Goal: Entertainment & Leisure: Consume media (video, audio)

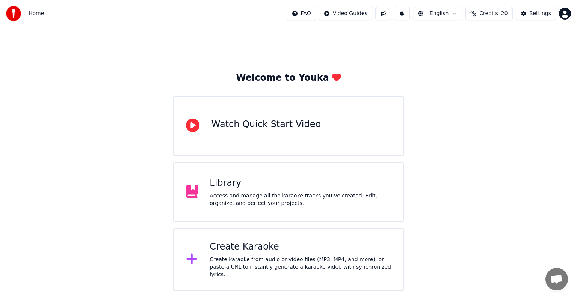
click at [221, 189] on div "Library Access and manage all the karaoke tracks you’ve created. Edit, organize…" at bounding box center [300, 192] width 181 height 30
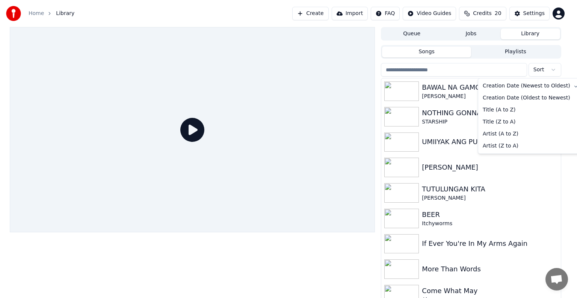
click at [552, 69] on html "Home Library Create Import FAQ Video Guides Credits 20 Settings Queue Jobs Libr…" at bounding box center [288, 149] width 577 height 298
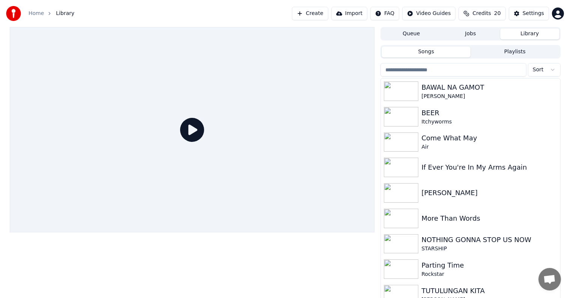
click at [323, 15] on button "Create" at bounding box center [310, 14] width 36 height 14
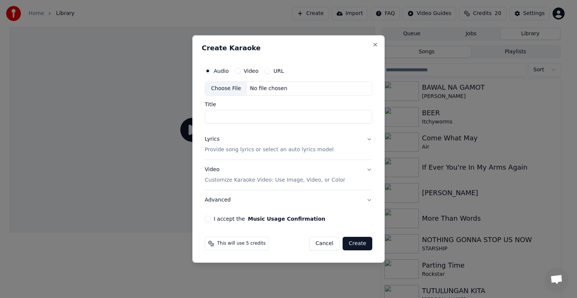
click at [217, 90] on div "Choose File" at bounding box center [226, 89] width 42 height 14
drag, startPoint x: 324, startPoint y: 242, endPoint x: 365, endPoint y: 237, distance: 41.2
click at [324, 242] on button "Cancel" at bounding box center [324, 244] width 30 height 14
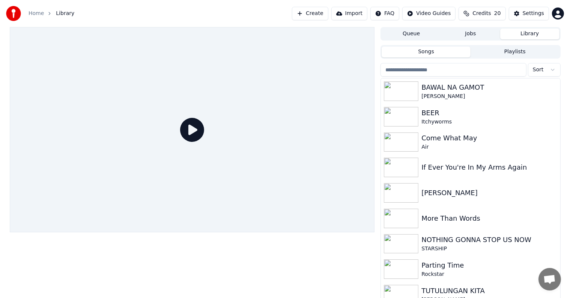
click at [321, 15] on button "Create" at bounding box center [310, 14] width 36 height 14
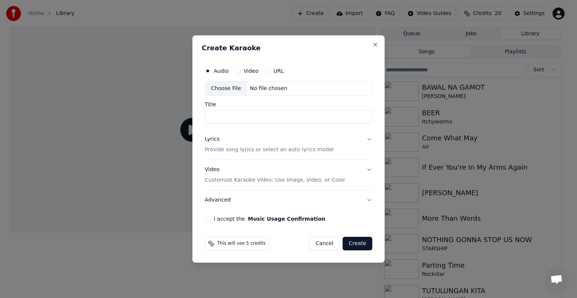
click at [212, 91] on div "Choose File" at bounding box center [226, 89] width 42 height 14
type input "**********"
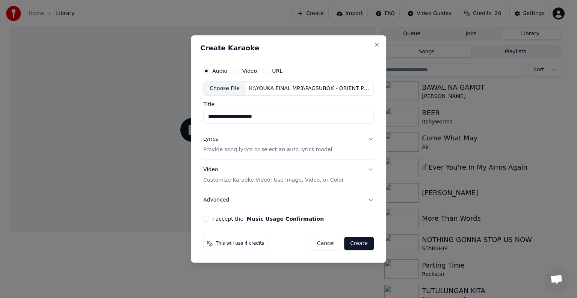
click at [331, 243] on button "Cancel" at bounding box center [326, 244] width 30 height 14
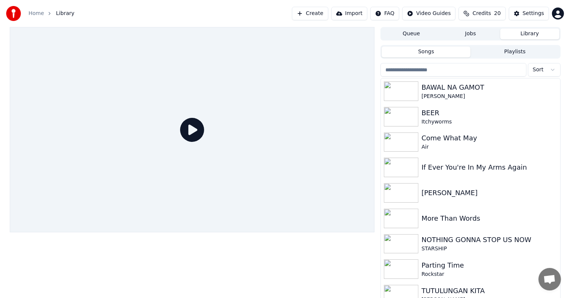
click at [321, 15] on button "Create" at bounding box center [310, 14] width 36 height 14
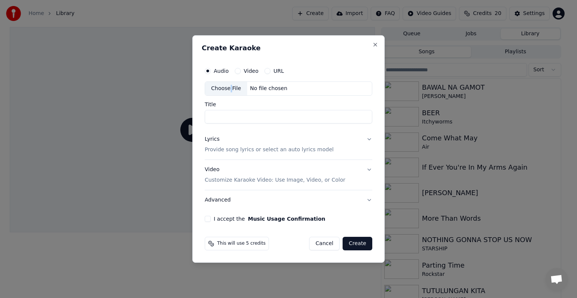
click at [229, 88] on div "Choose File" at bounding box center [226, 89] width 42 height 14
type input "**********"
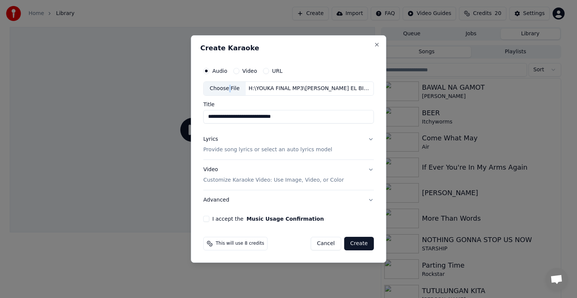
click at [229, 150] on p "Provide song lyrics or select an auto lyrics model" at bounding box center [267, 150] width 129 height 8
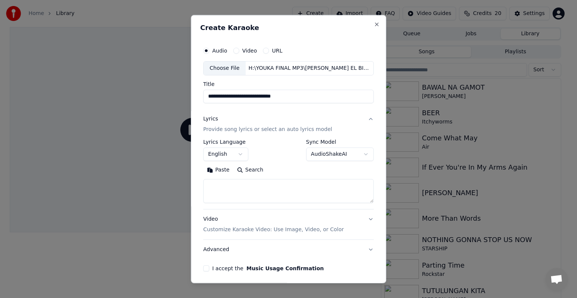
click at [208, 190] on textarea at bounding box center [288, 191] width 170 height 24
paste textarea "**********"
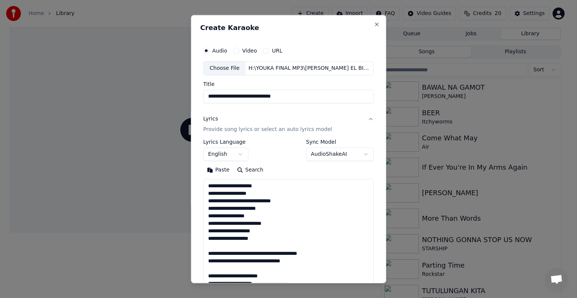
scroll to position [415, 0]
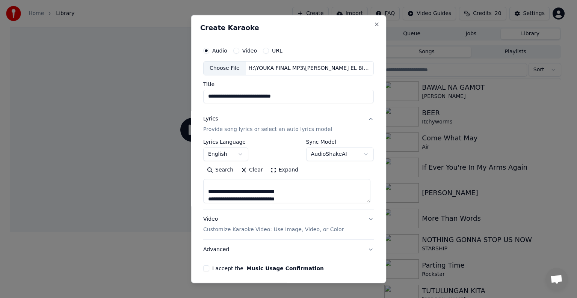
type textarea "**********"
click at [206, 267] on button "I accept the Music Usage Confirmation" at bounding box center [206, 269] width 6 height 6
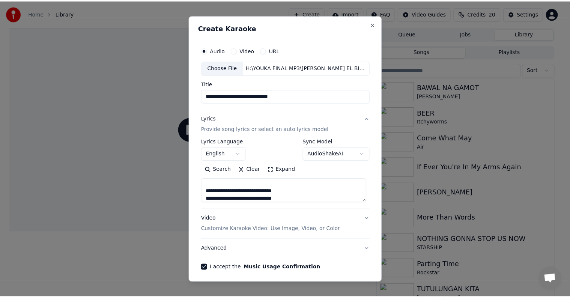
scroll to position [29, 0]
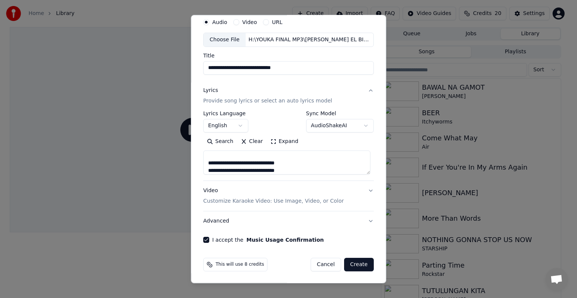
click at [351, 263] on button "Create" at bounding box center [359, 265] width 30 height 14
select select "**"
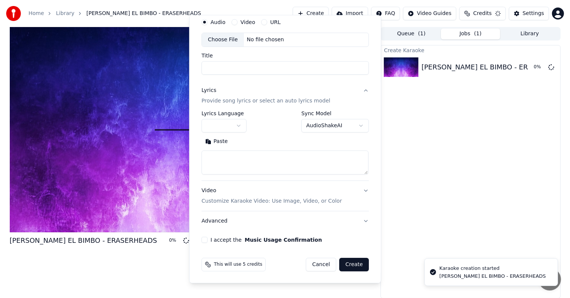
scroll to position [0, 0]
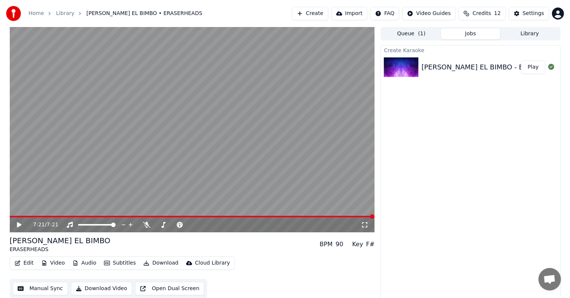
click at [12, 218] on div "7:21 / 7:21" at bounding box center [192, 224] width 365 height 15
click at [13, 216] on span at bounding box center [11, 217] width 3 height 2
click at [20, 225] on icon at bounding box center [19, 224] width 5 height 5
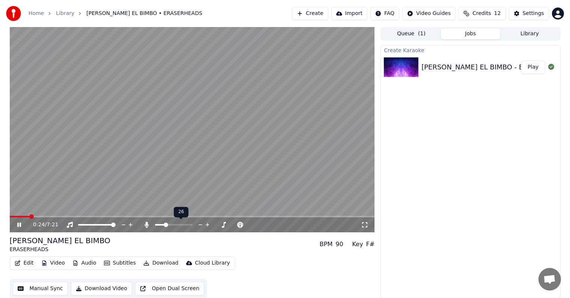
click at [165, 225] on span at bounding box center [174, 225] width 38 height 2
click at [147, 225] on icon at bounding box center [147, 225] width 4 height 6
click at [147, 225] on icon at bounding box center [147, 225] width 8 height 6
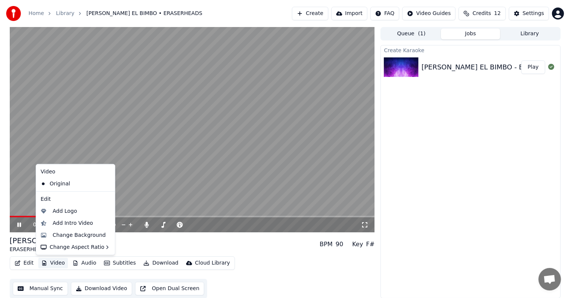
click at [50, 264] on button "Video" at bounding box center [53, 263] width 30 height 11
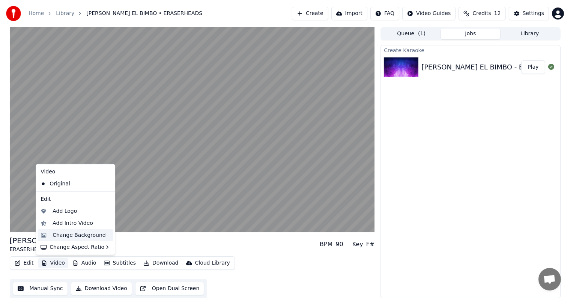
click at [63, 235] on div "Change Background" at bounding box center [79, 236] width 53 height 8
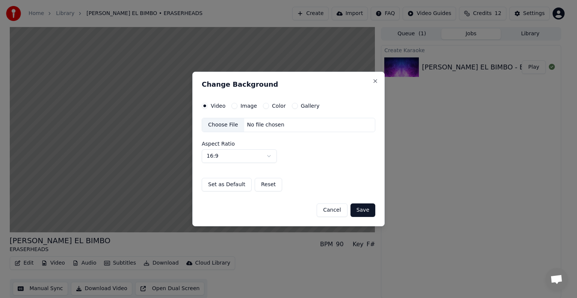
click at [224, 122] on div "Choose File" at bounding box center [223, 125] width 42 height 14
click at [361, 208] on button "Save" at bounding box center [362, 211] width 25 height 14
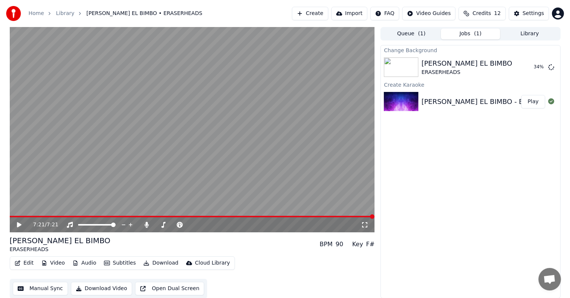
click at [542, 35] on button "Library" at bounding box center [530, 34] width 59 height 11
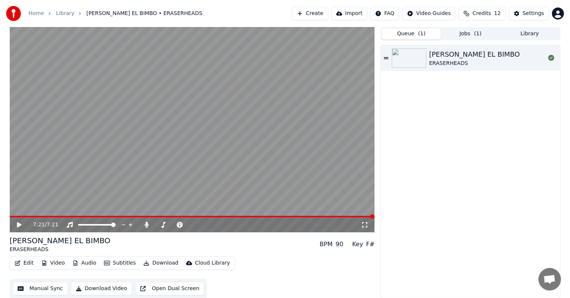
click at [406, 32] on button "Queue ( 1 )" at bounding box center [411, 34] width 59 height 11
click at [472, 33] on button "Jobs ( 1 )" at bounding box center [470, 34] width 59 height 11
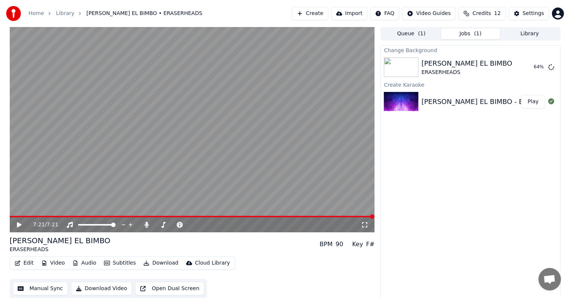
click at [320, 13] on button "Create" at bounding box center [310, 14] width 36 height 14
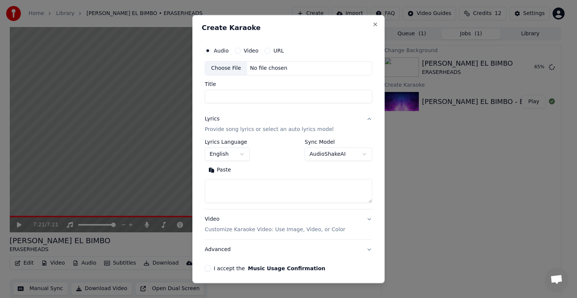
click at [231, 66] on div "Choose File" at bounding box center [226, 69] width 42 height 14
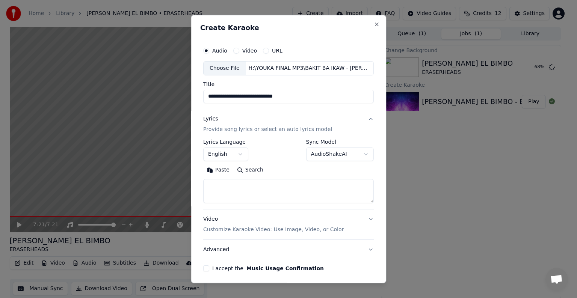
type input "**********"
click at [241, 130] on p "Provide song lyrics or select an auto lyrics model" at bounding box center [267, 130] width 129 height 8
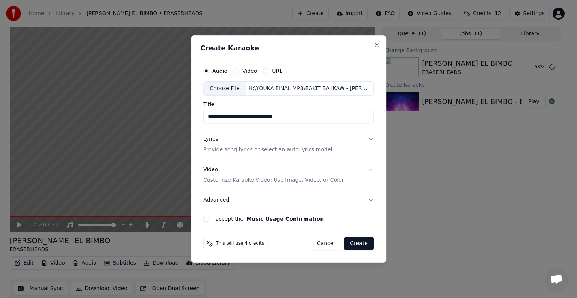
click at [229, 151] on p "Provide song lyrics or select an auto lyrics model" at bounding box center [267, 150] width 129 height 8
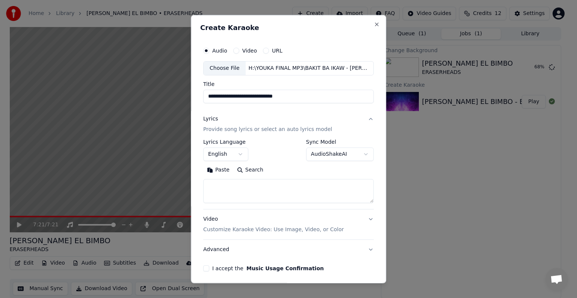
click at [219, 188] on textarea at bounding box center [288, 191] width 170 height 24
paste textarea "**********"
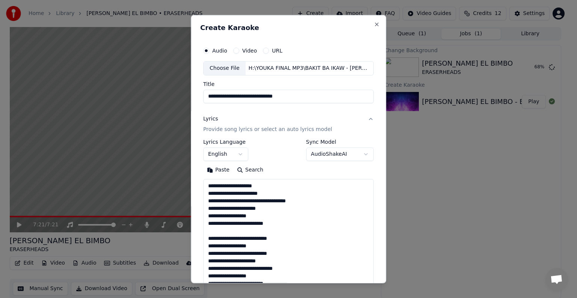
scroll to position [302, 0]
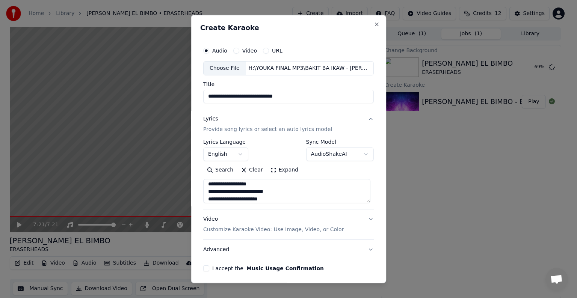
type textarea "**********"
click at [238, 155] on button "English" at bounding box center [225, 155] width 45 height 14
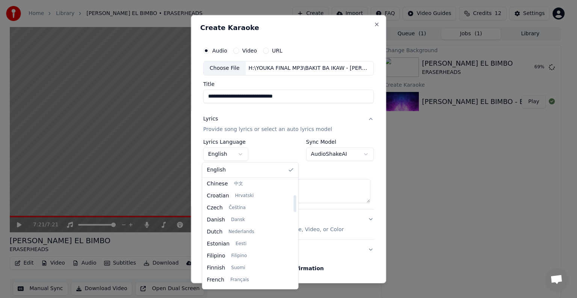
scroll to position [113, 0]
select select "**"
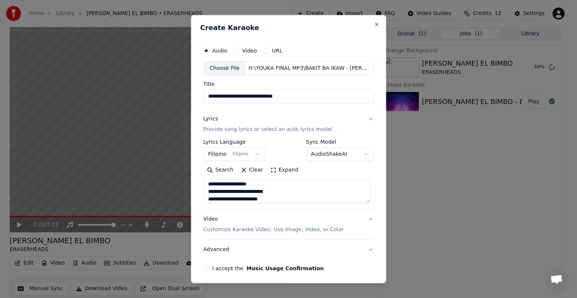
click at [204, 268] on button "I accept the Music Usage Confirmation" at bounding box center [206, 269] width 6 height 6
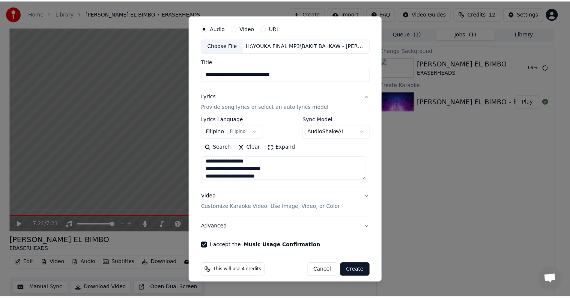
scroll to position [29, 0]
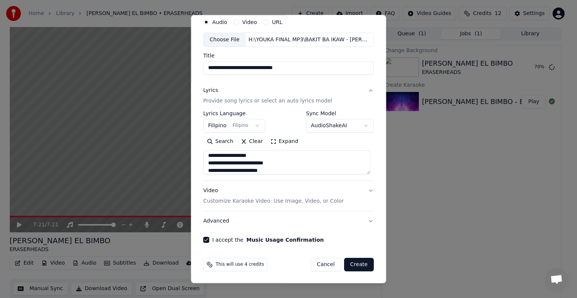
click at [351, 264] on button "Create" at bounding box center [359, 265] width 30 height 14
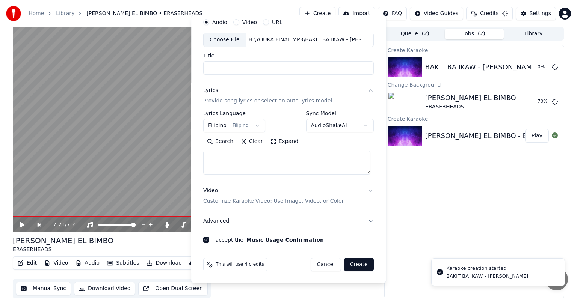
select select
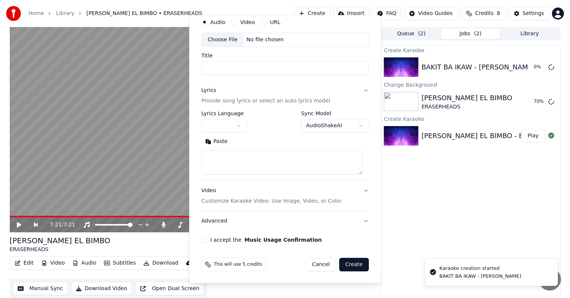
scroll to position [0, 0]
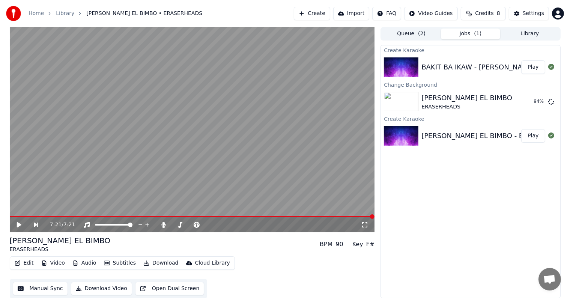
click at [534, 68] on button "Play" at bounding box center [534, 67] width 24 height 14
click at [533, 100] on button "Play" at bounding box center [534, 102] width 24 height 14
click at [44, 216] on span at bounding box center [192, 217] width 365 height 2
click at [529, 68] on button "Play" at bounding box center [534, 67] width 24 height 14
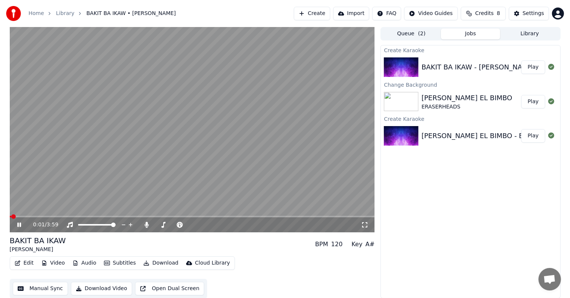
click at [39, 217] on span at bounding box center [192, 217] width 365 height 2
click at [529, 33] on button "Library" at bounding box center [530, 34] width 59 height 11
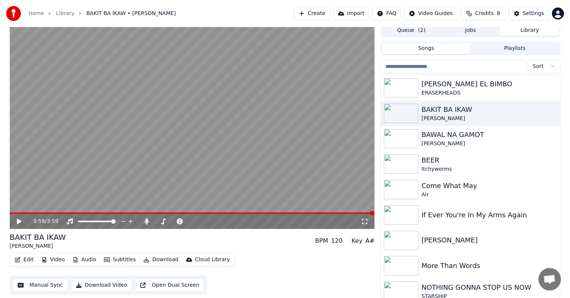
click at [327, 12] on button "Create" at bounding box center [312, 14] width 36 height 14
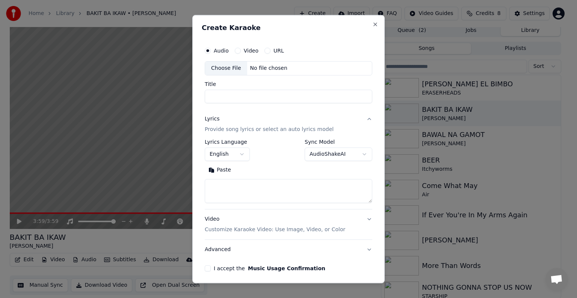
click at [222, 71] on div "Choose File" at bounding box center [226, 69] width 42 height 14
type input "**********"
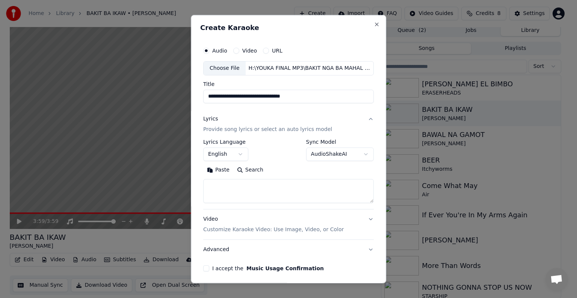
click at [215, 183] on textarea at bounding box center [288, 191] width 170 height 24
click at [374, 25] on button "Close" at bounding box center [377, 24] width 6 height 6
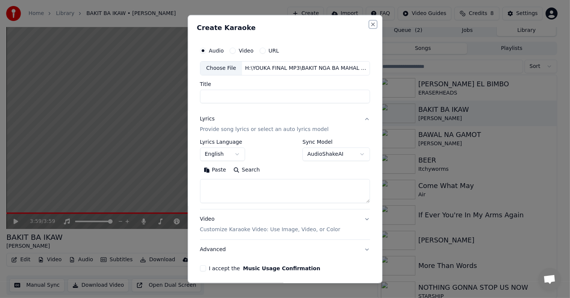
select select
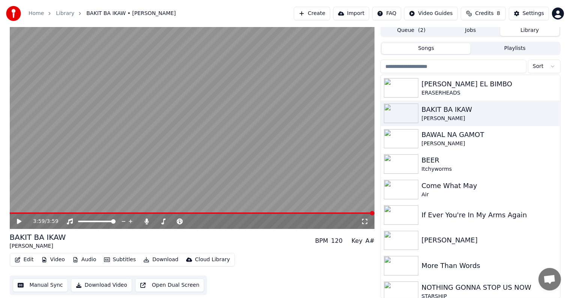
click at [318, 13] on button "Create" at bounding box center [312, 14] width 36 height 14
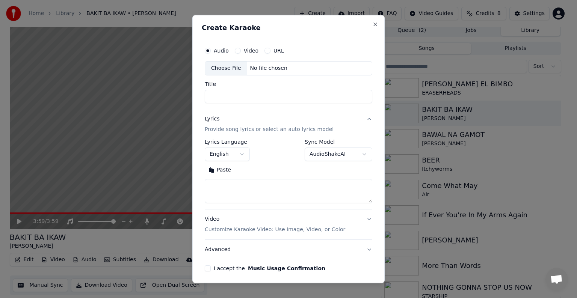
click at [223, 68] on div "Choose File" at bounding box center [226, 69] width 42 height 14
click at [222, 189] on textarea at bounding box center [288, 191] width 167 height 24
type input "**********"
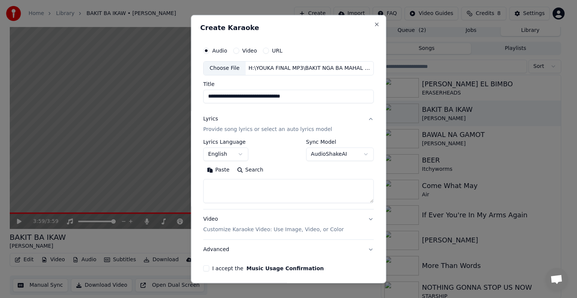
paste textarea "**********"
type textarea "**********"
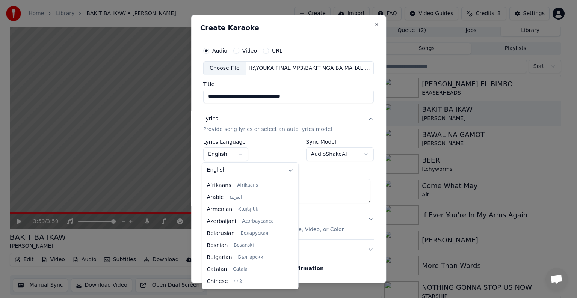
click at [238, 154] on body "Home Library BAKIT BA IKAW • MICHAEL PANGILINAN Create Import FAQ Video Guides …" at bounding box center [285, 146] width 570 height 298
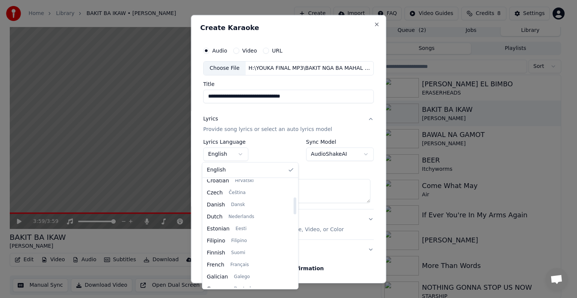
select select "**"
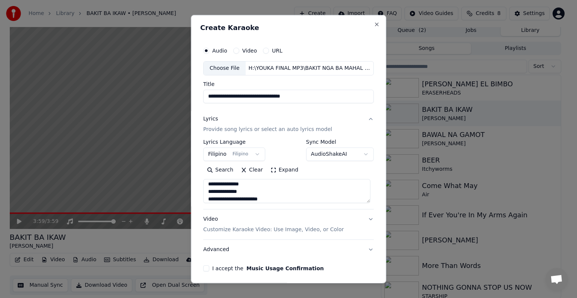
scroll to position [29, 0]
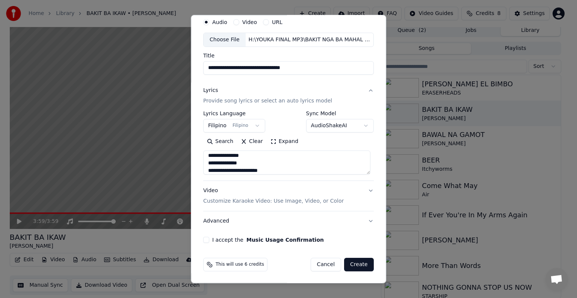
click at [206, 240] on button "I accept the Music Usage Confirmation" at bounding box center [206, 240] width 6 height 6
click at [355, 262] on button "Create" at bounding box center [359, 265] width 30 height 14
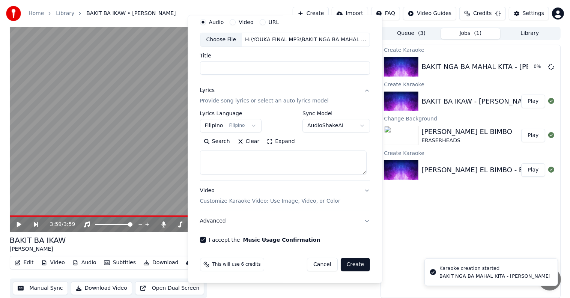
scroll to position [0, 0]
select select
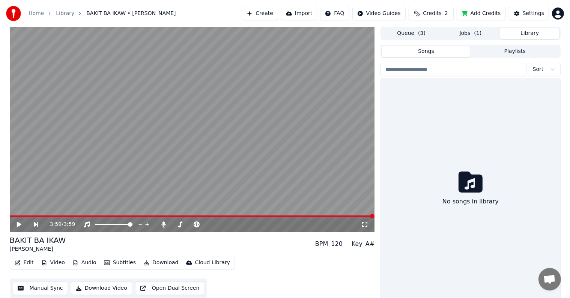
click at [532, 35] on button "Library" at bounding box center [530, 33] width 59 height 11
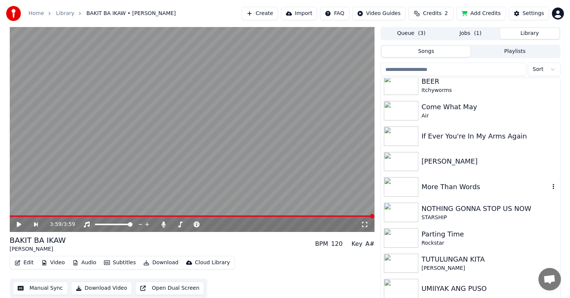
scroll to position [82, 0]
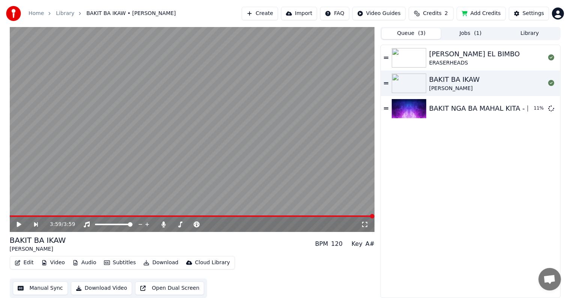
click at [415, 33] on button "Queue ( 3 )" at bounding box center [411, 33] width 59 height 11
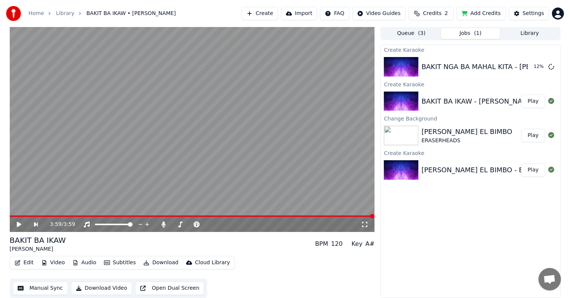
drag, startPoint x: 463, startPoint y: 31, endPoint x: 462, endPoint y: 36, distance: 4.9
click at [463, 32] on button "Jobs ( 1 )" at bounding box center [470, 33] width 59 height 11
click at [523, 32] on button "Library" at bounding box center [530, 33] width 59 height 11
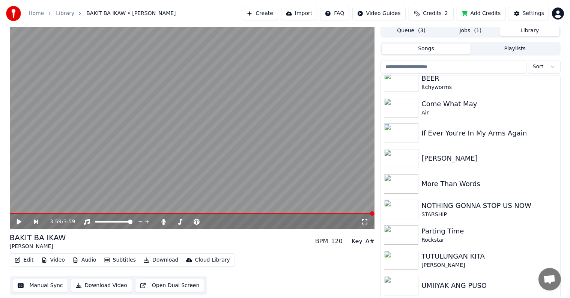
scroll to position [3, 0]
click at [406, 32] on button "Queue ( 3 )" at bounding box center [411, 30] width 59 height 11
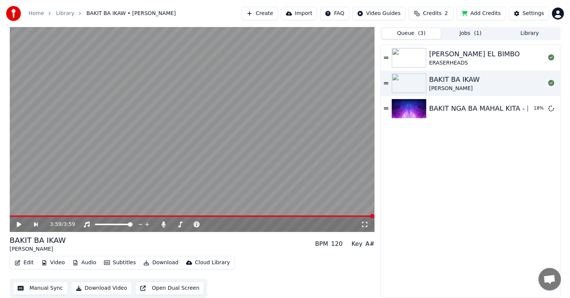
scroll to position [0, 0]
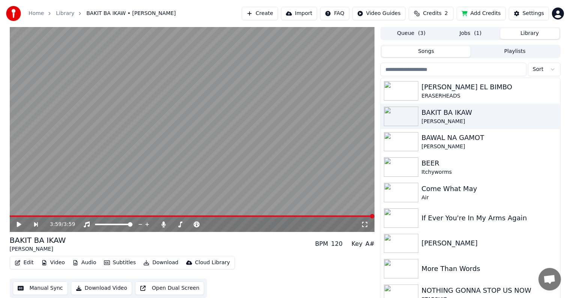
click at [522, 33] on button "Library" at bounding box center [530, 33] width 59 height 11
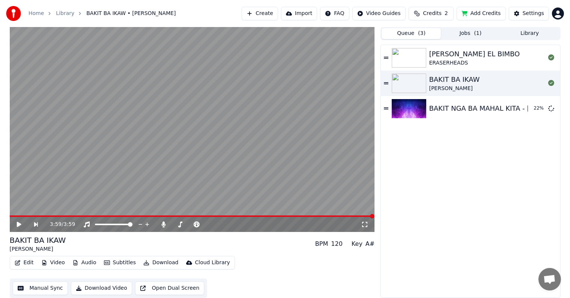
click at [413, 31] on button "Queue ( 3 )" at bounding box center [411, 33] width 59 height 11
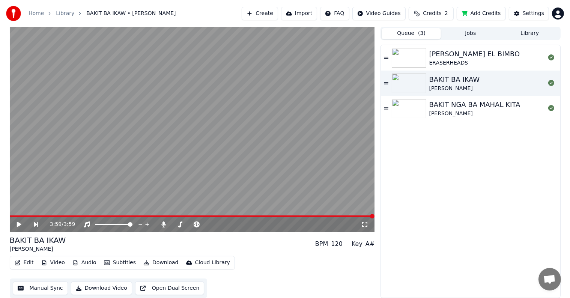
click at [477, 104] on div "BAKIT NGA BA MAHAL KITA" at bounding box center [475, 105] width 91 height 11
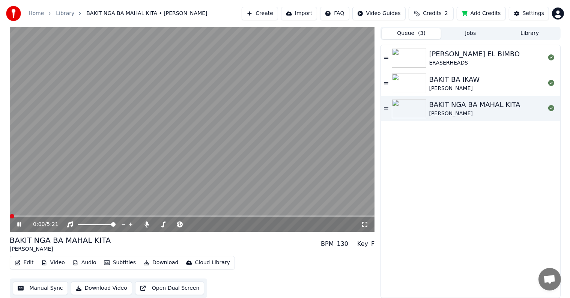
click at [42, 216] on span at bounding box center [192, 217] width 365 height 2
click at [22, 216] on span at bounding box center [16, 217] width 12 height 2
click at [17, 217] on span at bounding box center [14, 217] width 8 height 2
click at [14, 217] on span at bounding box center [12, 217] width 5 height 2
click at [10, 218] on span at bounding box center [12, 216] width 5 height 5
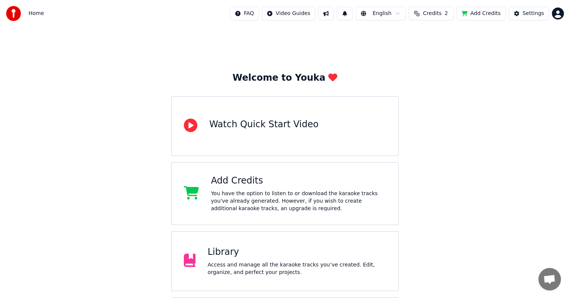
click at [240, 254] on div "Library" at bounding box center [297, 252] width 179 height 12
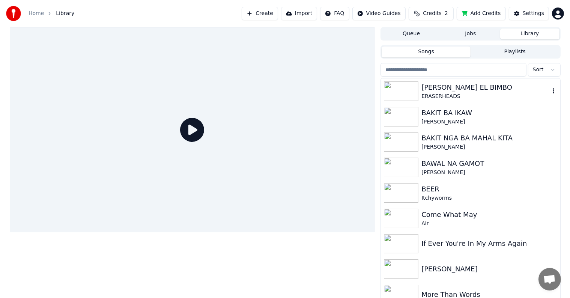
click at [446, 87] on div "[PERSON_NAME] EL BIMBO" at bounding box center [486, 87] width 128 height 11
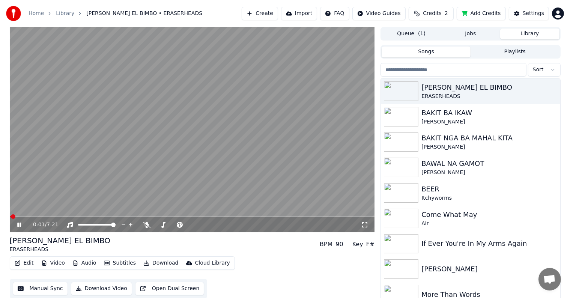
click at [18, 224] on icon at bounding box center [19, 225] width 4 height 5
click at [29, 264] on button "Edit" at bounding box center [24, 263] width 25 height 11
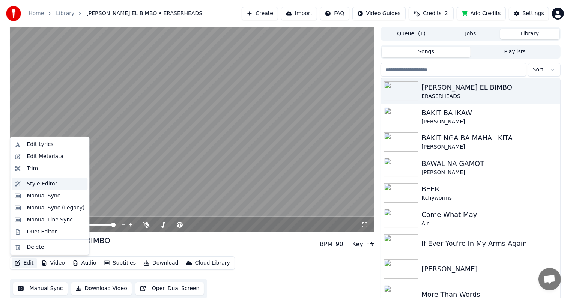
click at [35, 184] on div "Style Editor" at bounding box center [42, 184] width 30 height 8
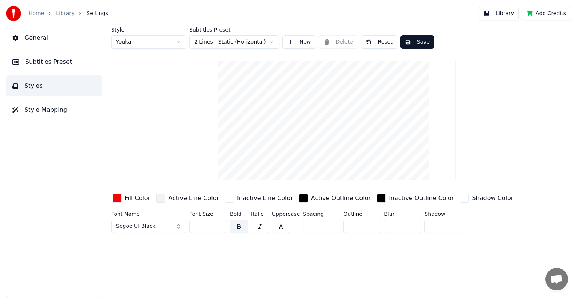
click at [370, 227] on input "*" at bounding box center [362, 227] width 38 height 14
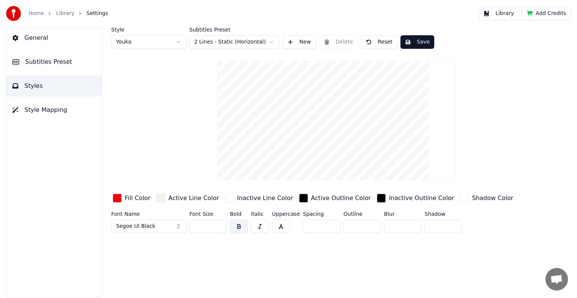
click at [370, 227] on input "*" at bounding box center [362, 227] width 38 height 14
type input "*"
click at [370, 227] on input "*" at bounding box center [362, 227] width 38 height 14
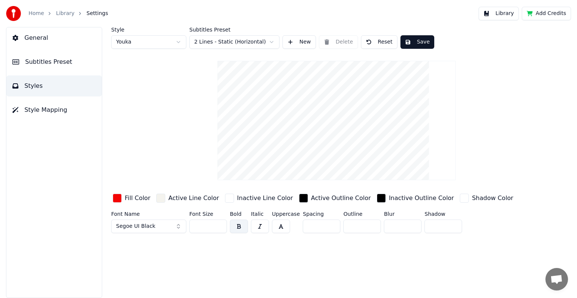
click at [38, 60] on span "Subtitles Preset" at bounding box center [48, 61] width 47 height 9
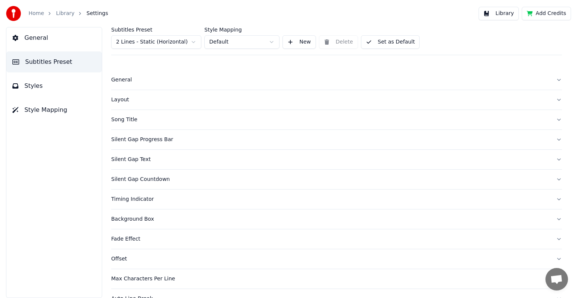
click at [119, 80] on div "General" at bounding box center [330, 80] width 439 height 8
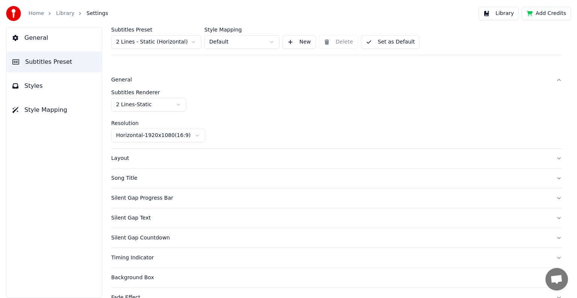
click at [119, 80] on div "General" at bounding box center [330, 80] width 439 height 8
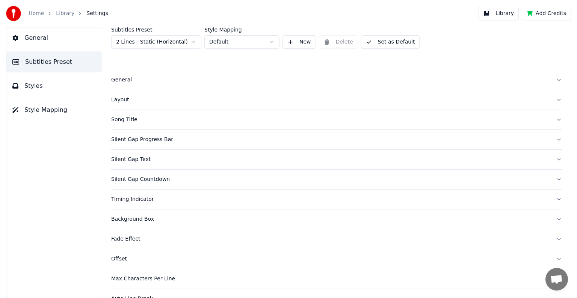
click at [115, 100] on div "Layout" at bounding box center [330, 100] width 439 height 8
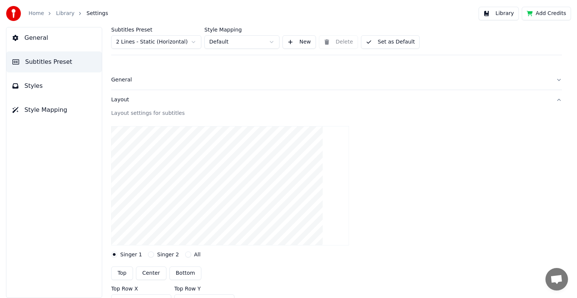
click at [122, 98] on div "Layout" at bounding box center [330, 100] width 439 height 8
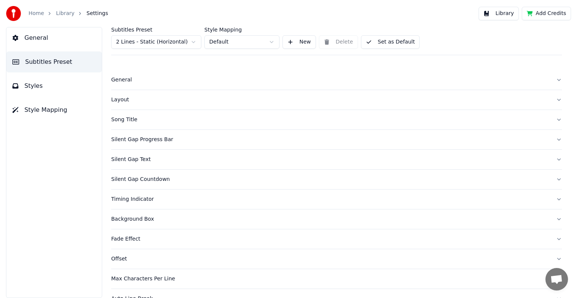
click at [116, 119] on div "Song Title" at bounding box center [330, 120] width 439 height 8
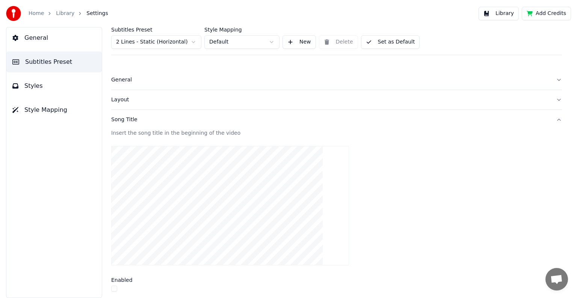
click at [125, 118] on div "Song Title" at bounding box center [330, 120] width 439 height 8
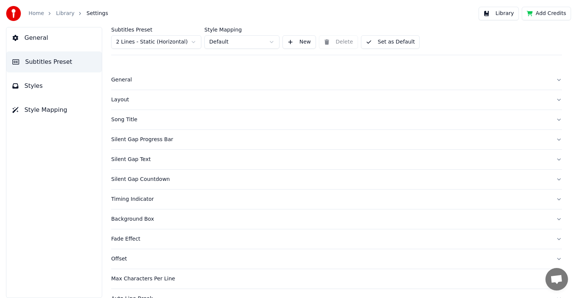
click at [121, 140] on div "Silent Gap Progress Bar" at bounding box center [330, 140] width 439 height 8
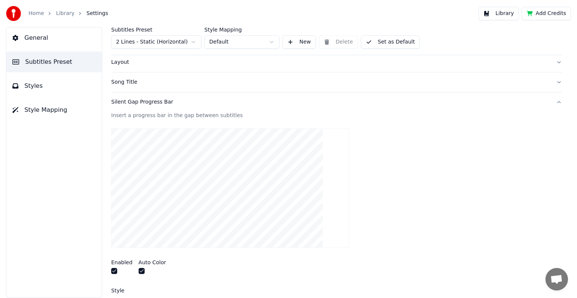
scroll to position [75, 0]
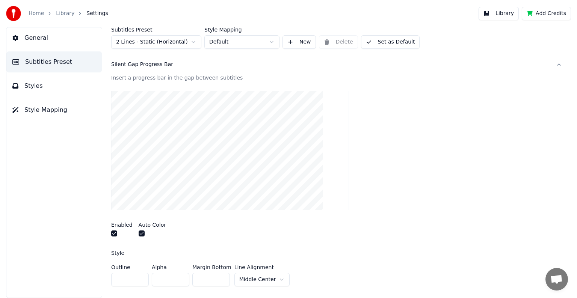
click at [135, 64] on div "Silent Gap Progress Bar" at bounding box center [330, 65] width 439 height 8
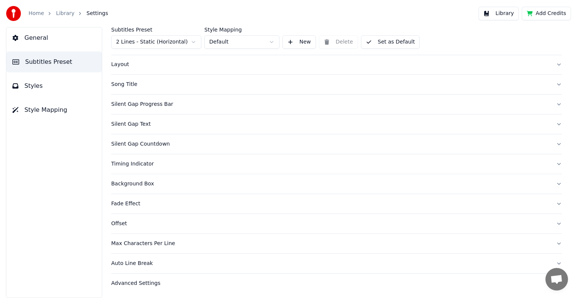
click at [119, 122] on div "Silent Gap Text" at bounding box center [330, 125] width 439 height 8
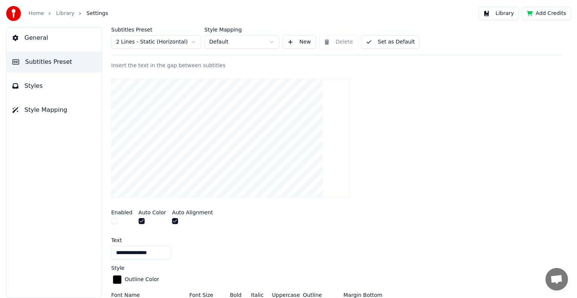
scroll to position [73, 0]
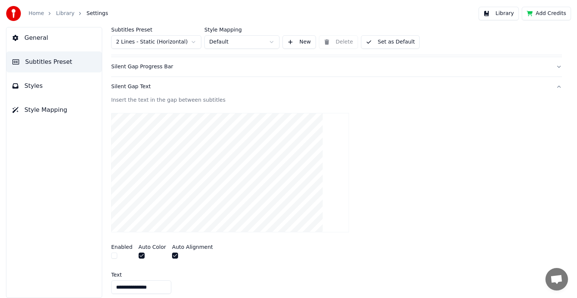
click at [130, 88] on div "Silent Gap Text" at bounding box center [330, 87] width 439 height 8
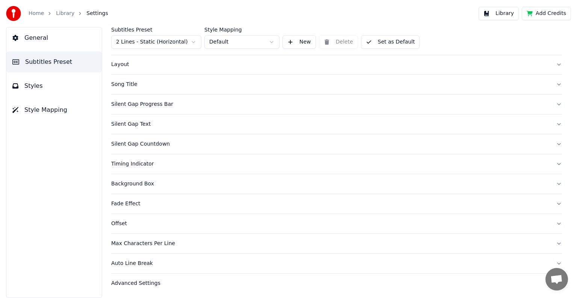
click at [126, 145] on div "Silent Gap Countdown" at bounding box center [330, 144] width 439 height 8
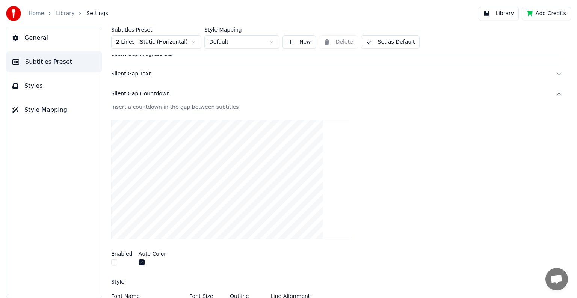
scroll to position [73, 0]
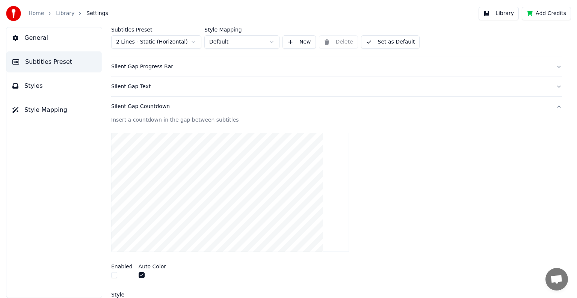
click at [128, 108] on div "Silent Gap Countdown" at bounding box center [330, 107] width 439 height 8
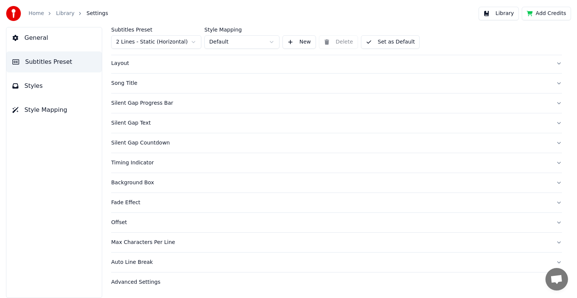
scroll to position [35, 0]
click at [122, 165] on div "Timing Indicator" at bounding box center [330, 164] width 439 height 8
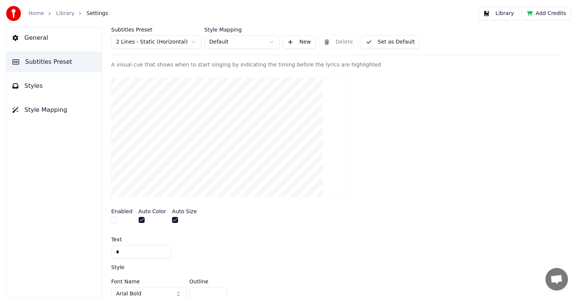
scroll to position [110, 0]
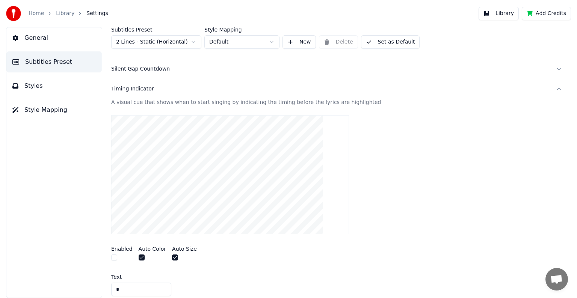
click at [133, 89] on div "Timing Indicator" at bounding box center [330, 89] width 439 height 8
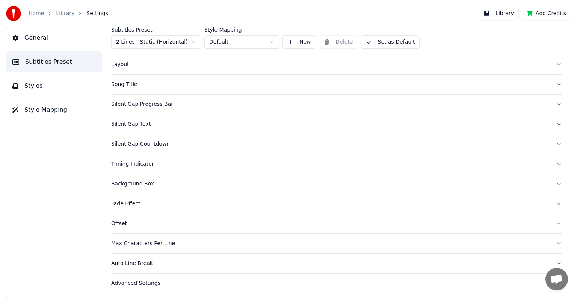
click at [128, 184] on div "Background Box" at bounding box center [330, 184] width 439 height 8
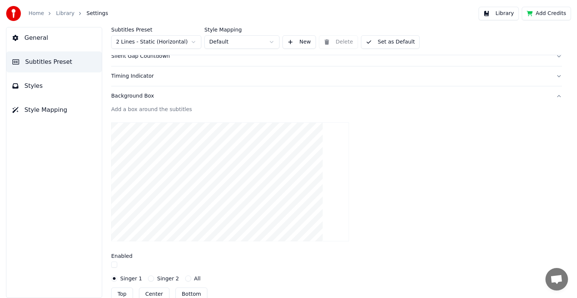
scroll to position [110, 0]
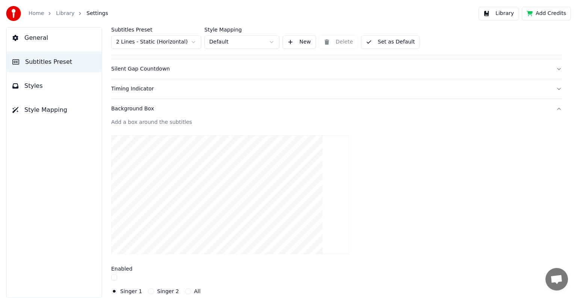
click at [131, 107] on div "Background Box" at bounding box center [330, 109] width 439 height 8
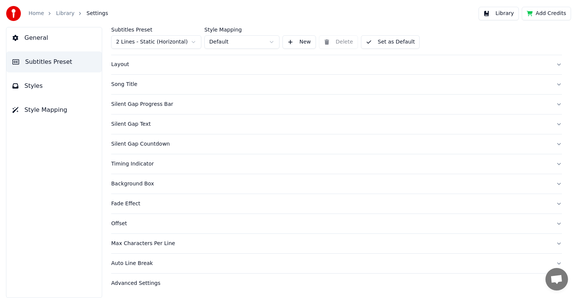
click at [118, 203] on div "Fade Effect" at bounding box center [330, 204] width 439 height 8
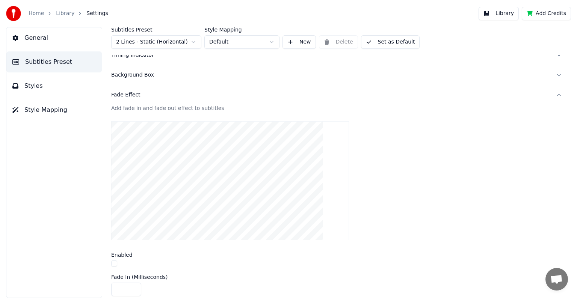
scroll to position [110, 0]
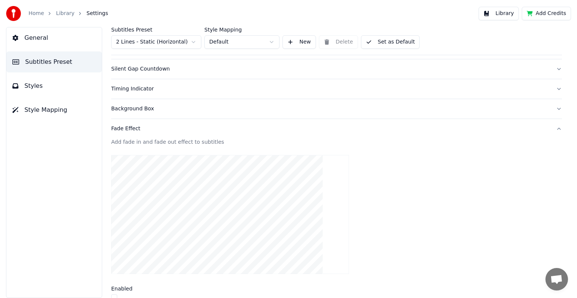
click at [124, 127] on div "Fade Effect" at bounding box center [330, 129] width 439 height 8
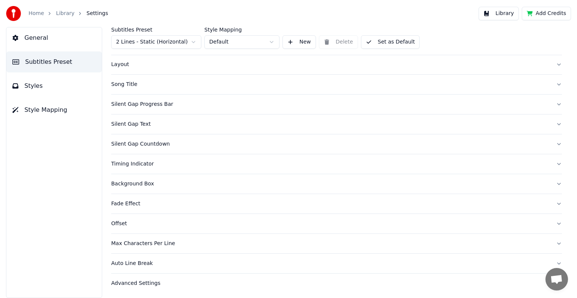
click at [116, 222] on div "Offset" at bounding box center [330, 224] width 439 height 8
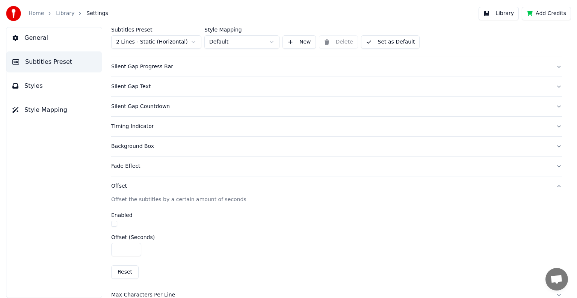
scroll to position [110, 0]
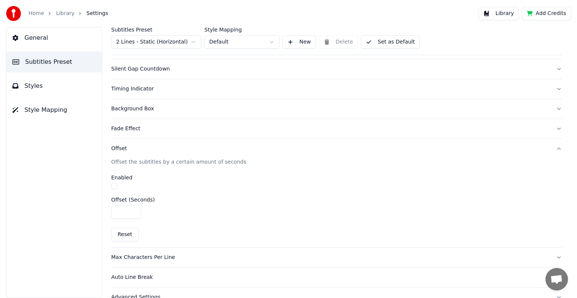
click at [117, 149] on div "Offset" at bounding box center [330, 149] width 439 height 8
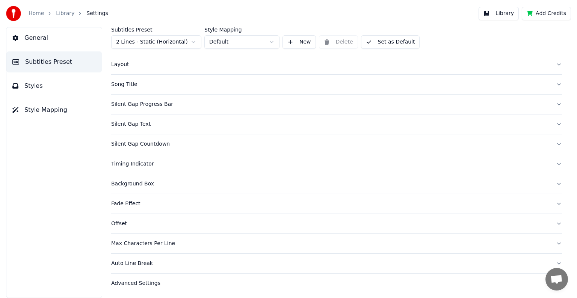
click at [127, 244] on div "Max Characters Per Line" at bounding box center [330, 244] width 439 height 8
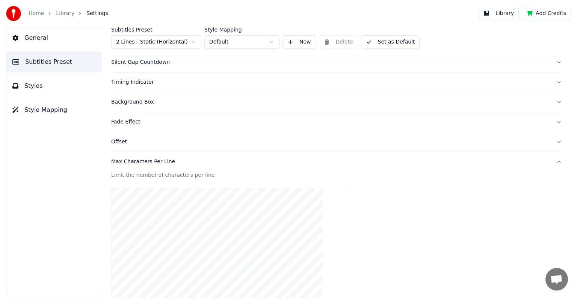
scroll to position [110, 0]
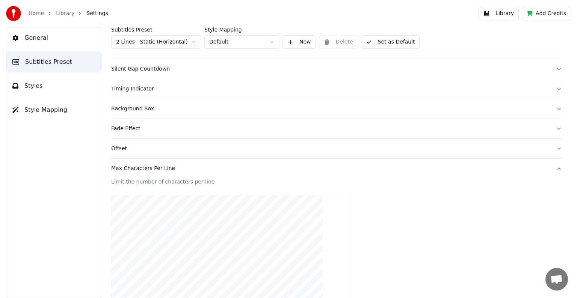
click at [134, 168] on div "Max Characters Per Line" at bounding box center [330, 169] width 439 height 8
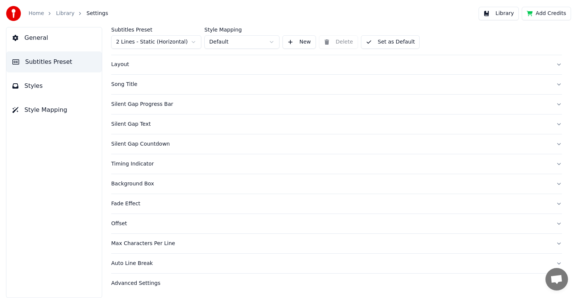
scroll to position [35, 0]
click at [119, 261] on div "Auto Line Break" at bounding box center [330, 264] width 439 height 8
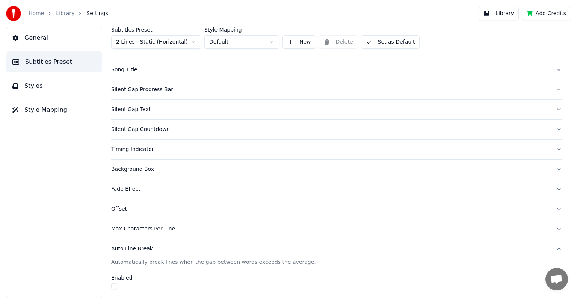
scroll to position [49, 0]
click at [26, 81] on span "Styles" at bounding box center [33, 85] width 18 height 9
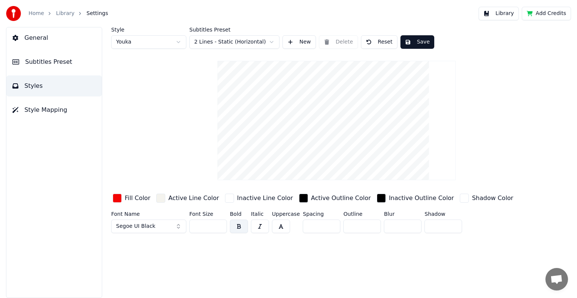
scroll to position [0, 0]
click at [119, 197] on div "button" at bounding box center [117, 198] width 9 height 9
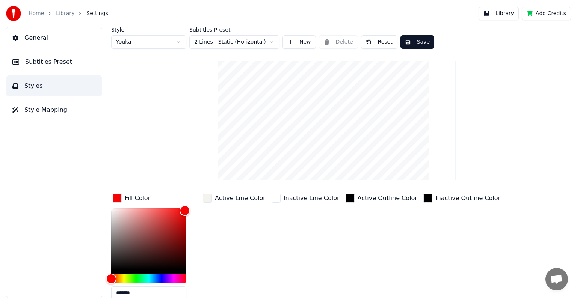
click at [206, 198] on div "button" at bounding box center [207, 198] width 9 height 9
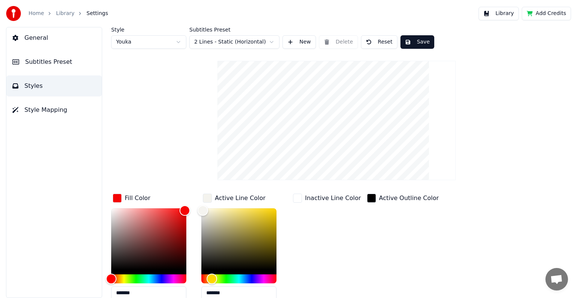
click at [68, 11] on link "Library" at bounding box center [65, 14] width 18 height 8
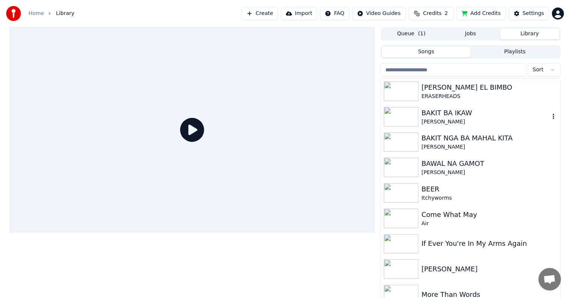
click at [443, 120] on div "[PERSON_NAME]" at bounding box center [486, 122] width 128 height 8
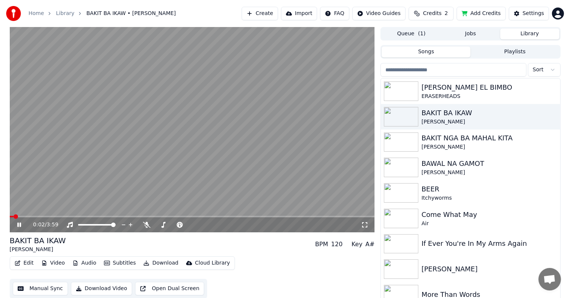
click at [21, 225] on icon at bounding box center [25, 225] width 18 height 6
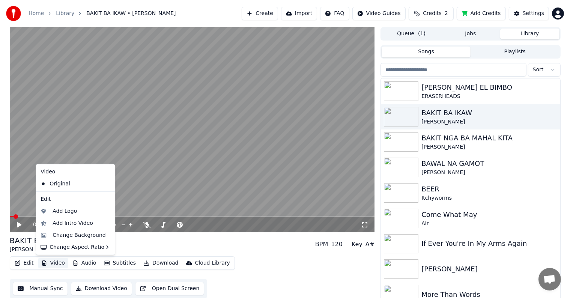
click at [57, 264] on button "Video" at bounding box center [53, 263] width 30 height 11
click at [65, 235] on div "Change Background" at bounding box center [79, 236] width 53 height 8
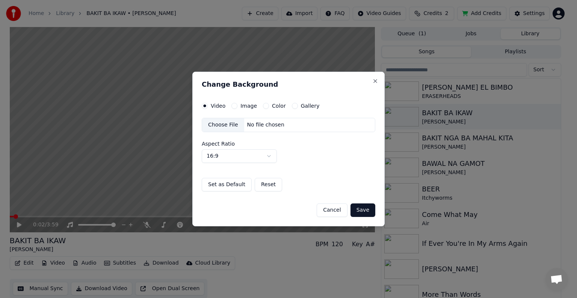
click at [223, 126] on div "Choose File" at bounding box center [223, 125] width 42 height 14
click at [367, 210] on button "Save" at bounding box center [362, 211] width 25 height 14
click at [360, 210] on button "Save" at bounding box center [362, 211] width 25 height 14
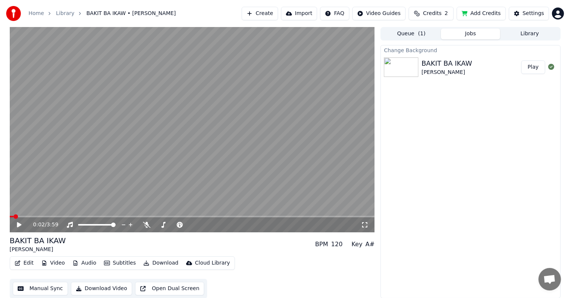
click at [534, 63] on button "Play" at bounding box center [534, 67] width 24 height 14
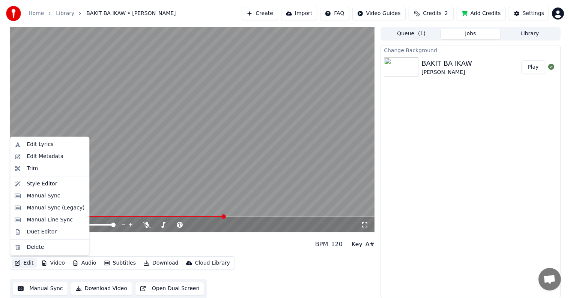
click at [27, 261] on button "Edit" at bounding box center [24, 263] width 25 height 11
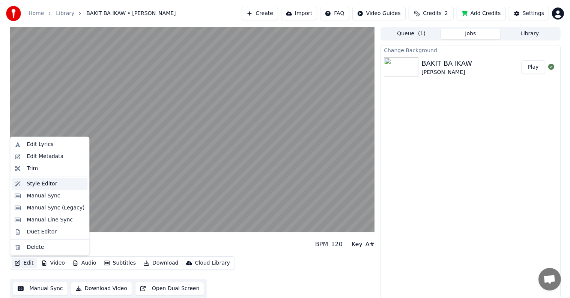
click at [34, 184] on div "Style Editor" at bounding box center [42, 184] width 30 height 8
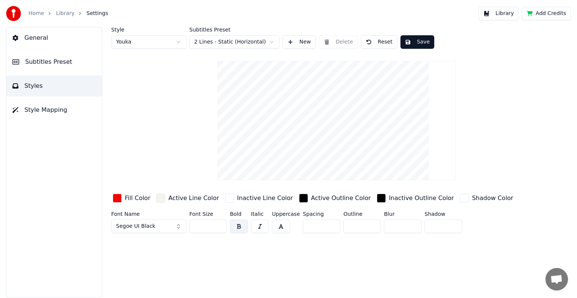
click at [65, 12] on link "Library" at bounding box center [65, 14] width 18 height 8
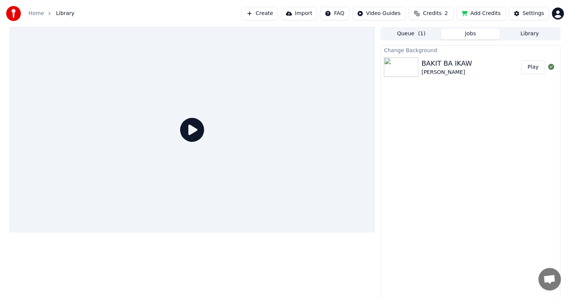
click at [532, 64] on button "Play" at bounding box center [534, 67] width 24 height 14
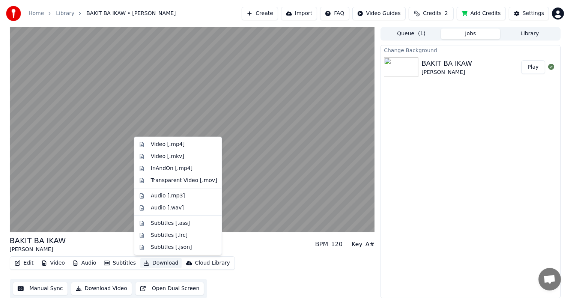
click at [154, 262] on button "Download" at bounding box center [160, 263] width 41 height 11
click at [167, 145] on div "Video [.mp4]" at bounding box center [168, 145] width 34 height 8
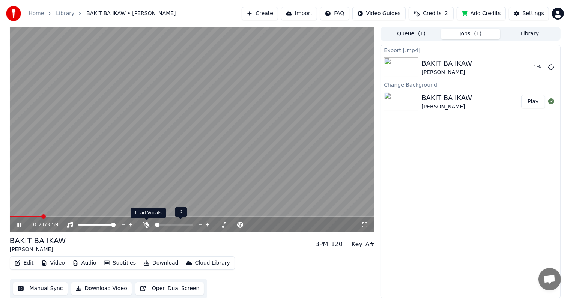
click at [147, 225] on icon at bounding box center [147, 225] width 8 height 6
click at [146, 226] on icon at bounding box center [147, 225] width 4 height 6
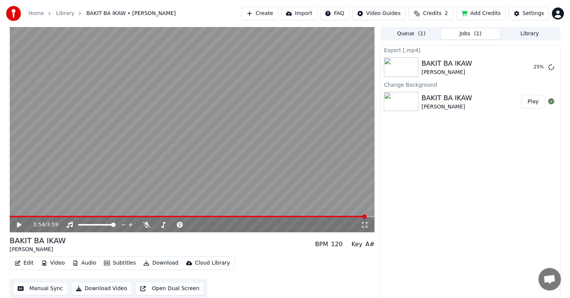
click at [18, 227] on icon at bounding box center [19, 224] width 5 height 5
click at [18, 222] on icon at bounding box center [25, 225] width 18 height 6
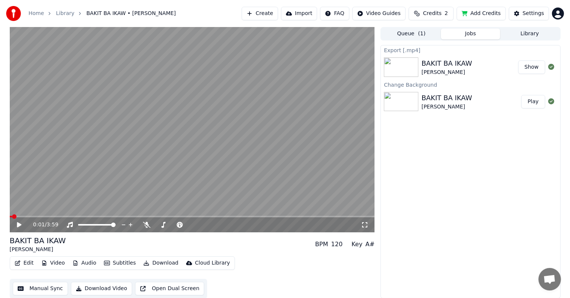
click at [531, 66] on button "Show" at bounding box center [532, 67] width 27 height 14
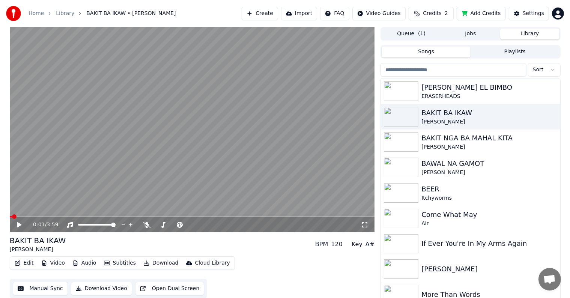
click at [531, 33] on button "Library" at bounding box center [530, 34] width 59 height 11
click at [438, 138] on div "BAKIT NGA BA MAHAL KITA" at bounding box center [486, 138] width 128 height 11
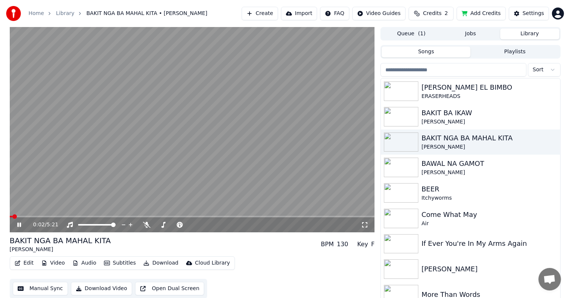
click at [33, 216] on span at bounding box center [192, 217] width 365 height 2
click at [59, 217] on span at bounding box center [192, 217] width 365 height 2
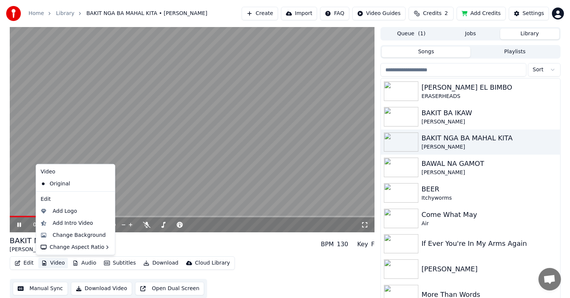
click at [49, 261] on button "Video" at bounding box center [53, 263] width 30 height 11
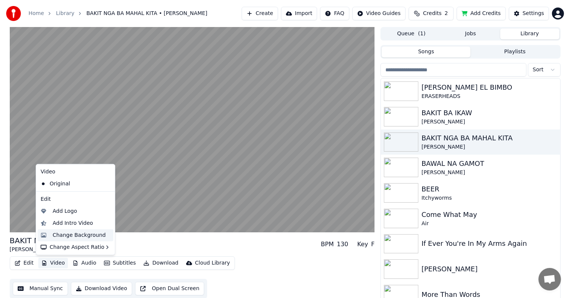
click at [63, 236] on div "Change Background" at bounding box center [79, 236] width 53 height 8
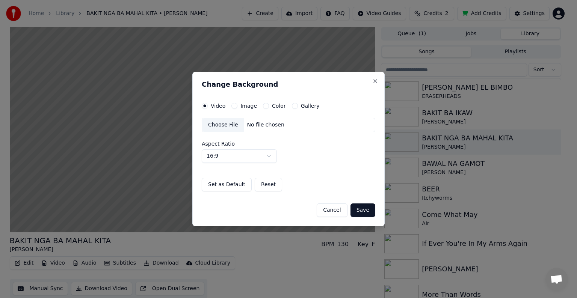
click at [223, 125] on div "Choose File" at bounding box center [223, 125] width 42 height 14
click at [361, 210] on button "Save" at bounding box center [362, 211] width 25 height 14
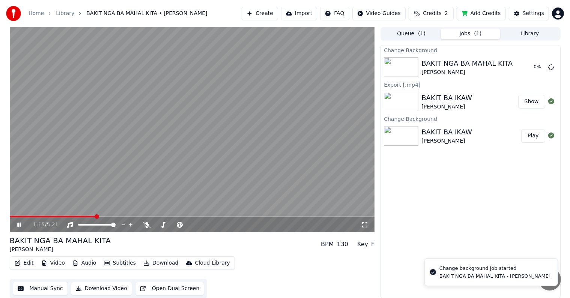
click at [18, 225] on icon at bounding box center [19, 225] width 4 height 5
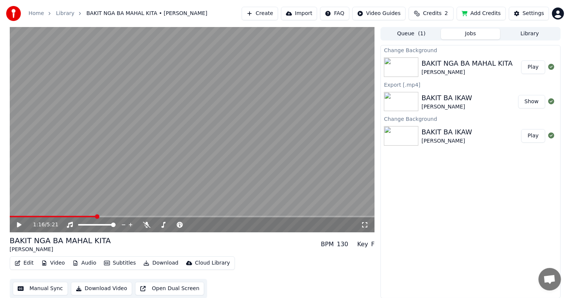
click at [536, 65] on button "Play" at bounding box center [534, 67] width 24 height 14
click at [20, 224] on icon at bounding box center [19, 225] width 4 height 5
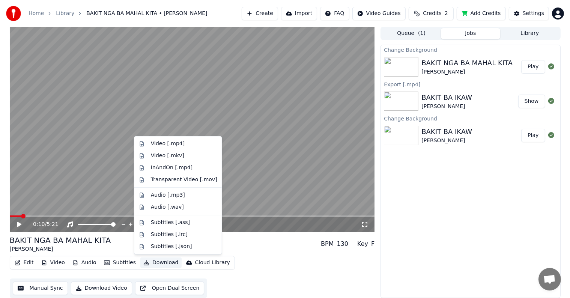
click at [154, 260] on button "Download" at bounding box center [160, 263] width 41 height 11
click at [174, 145] on div "Video [.mp4]" at bounding box center [168, 144] width 34 height 8
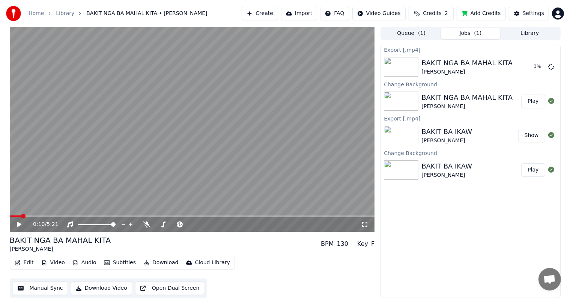
click at [528, 33] on button "Library" at bounding box center [530, 33] width 59 height 11
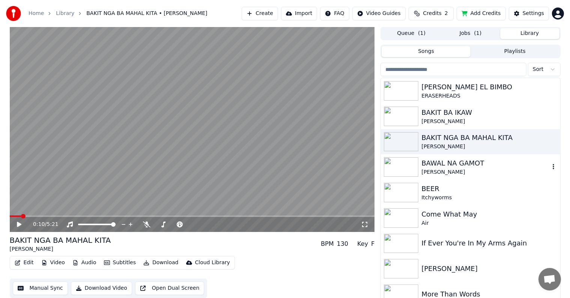
click at [430, 169] on div "[PERSON_NAME]" at bounding box center [486, 173] width 128 height 8
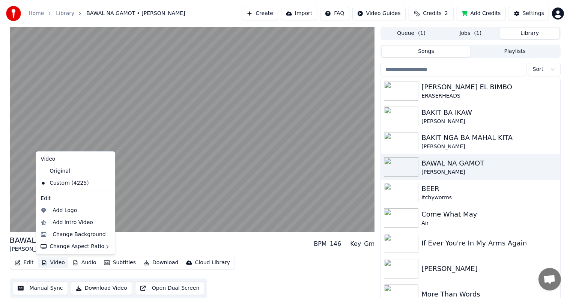
click at [54, 263] on button "Video" at bounding box center [53, 263] width 30 height 11
click at [68, 235] on div "Change Background" at bounding box center [79, 235] width 53 height 8
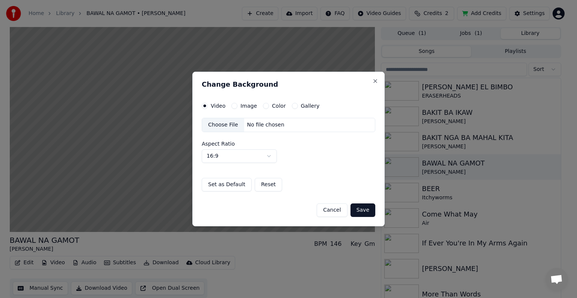
click at [221, 126] on div "Choose File" at bounding box center [223, 125] width 42 height 14
click at [364, 209] on button "Save" at bounding box center [362, 211] width 25 height 14
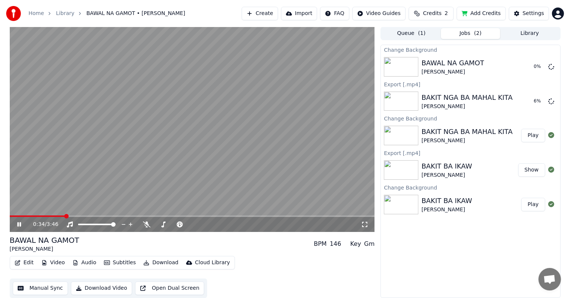
click at [18, 224] on icon at bounding box center [19, 224] width 4 height 5
click at [534, 66] on button "Play" at bounding box center [534, 67] width 24 height 14
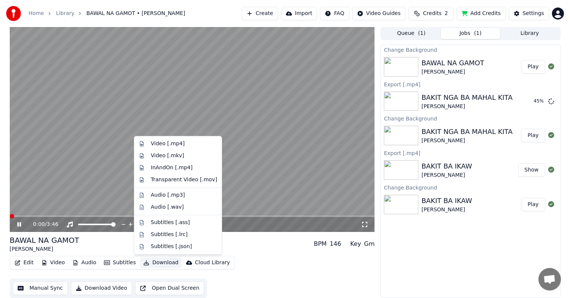
click at [155, 262] on button "Download" at bounding box center [160, 263] width 41 height 11
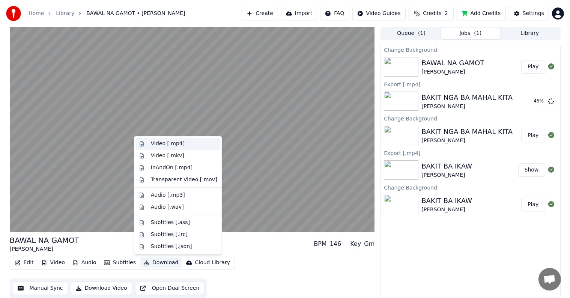
click at [164, 146] on div "Video [.mp4]" at bounding box center [168, 144] width 34 height 8
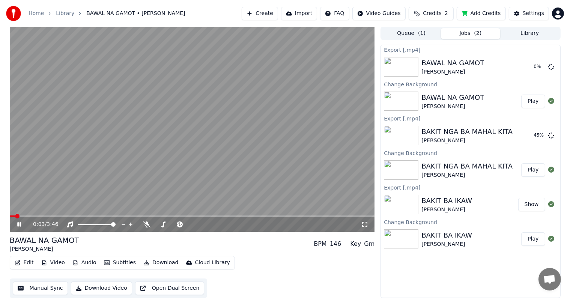
click at [21, 223] on icon at bounding box center [25, 225] width 18 height 6
click at [530, 101] on button "Play" at bounding box center [534, 102] width 24 height 14
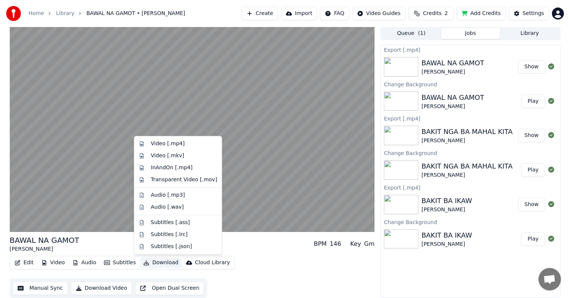
click at [154, 262] on button "Download" at bounding box center [160, 263] width 41 height 11
click at [163, 144] on div "Video [.mp4]" at bounding box center [168, 144] width 34 height 8
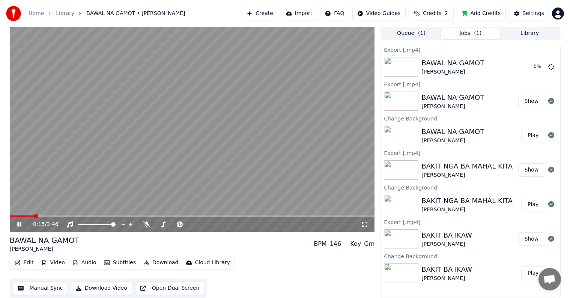
click at [20, 226] on icon at bounding box center [19, 224] width 4 height 5
click at [552, 67] on icon at bounding box center [552, 66] width 6 height 6
click at [543, 66] on icon at bounding box center [543, 67] width 6 height 6
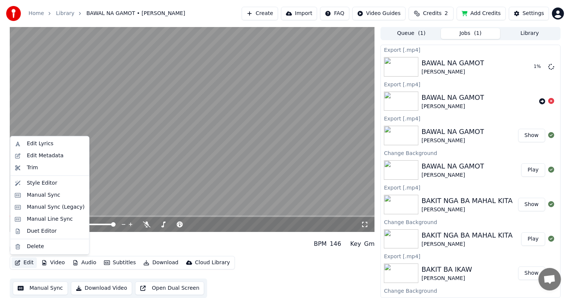
click at [25, 266] on button "Edit" at bounding box center [24, 263] width 25 height 11
click at [32, 181] on div "Style Editor" at bounding box center [42, 184] width 30 height 8
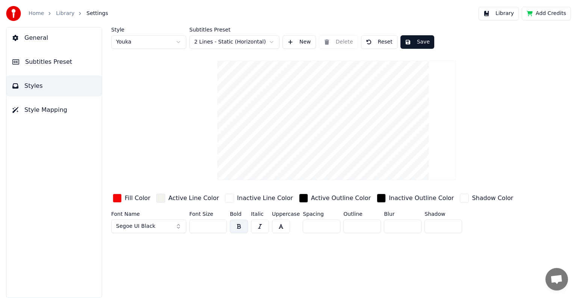
click at [57, 12] on link "Library" at bounding box center [65, 14] width 18 height 8
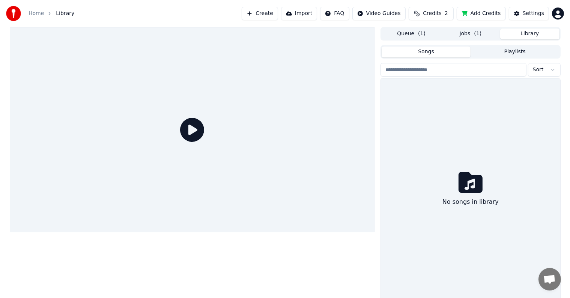
click at [530, 31] on button "Library" at bounding box center [530, 34] width 59 height 11
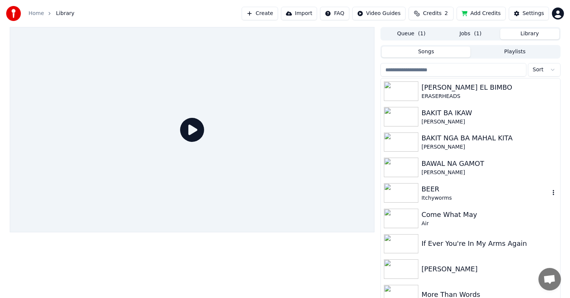
click at [435, 193] on div "BEER" at bounding box center [486, 189] width 128 height 11
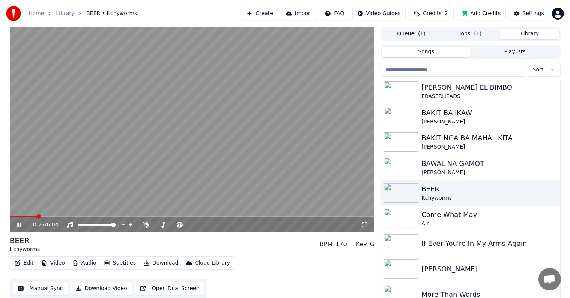
click at [36, 216] on span at bounding box center [192, 217] width 365 height 2
click at [48, 217] on span at bounding box center [192, 217] width 365 height 2
click at [71, 216] on span at bounding box center [192, 217] width 365 height 2
click at [97, 216] on video at bounding box center [192, 129] width 365 height 205
click at [23, 224] on icon at bounding box center [25, 225] width 18 height 6
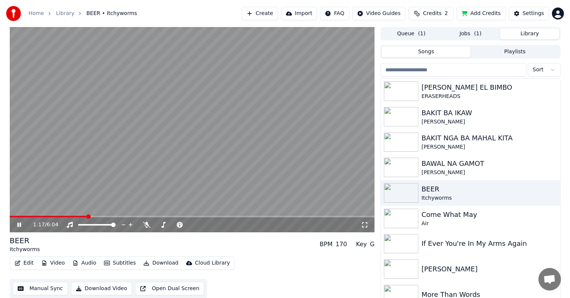
click at [22, 224] on icon at bounding box center [25, 225] width 18 height 6
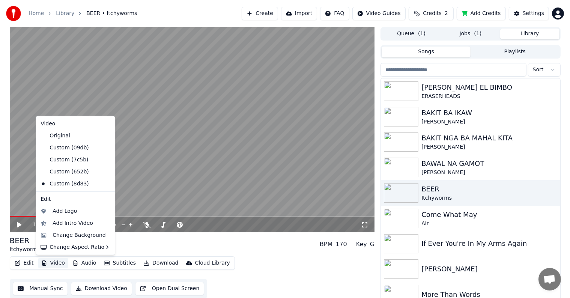
click at [54, 263] on button "Video" at bounding box center [53, 263] width 30 height 11
click at [64, 236] on div "Change Background" at bounding box center [79, 236] width 53 height 8
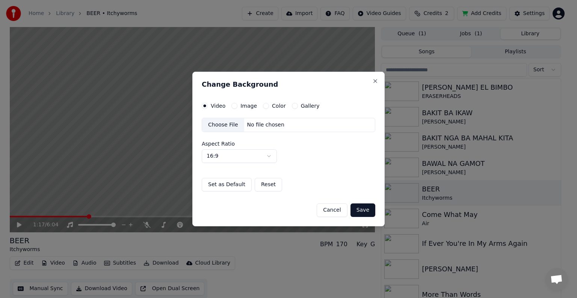
click at [223, 124] on div "Choose File" at bounding box center [223, 125] width 42 height 14
click at [364, 209] on button "Save" at bounding box center [362, 211] width 25 height 14
click at [363, 209] on button "Save" at bounding box center [362, 211] width 25 height 14
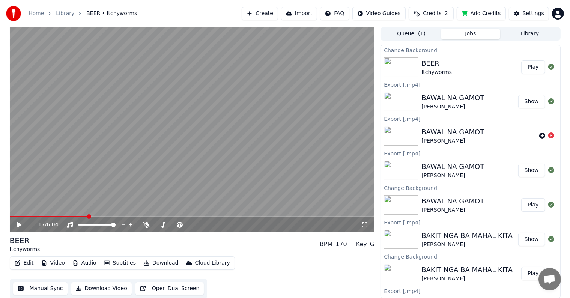
click at [531, 68] on button "Play" at bounding box center [534, 67] width 24 height 14
click at [56, 216] on span at bounding box center [192, 217] width 365 height 2
click at [80, 216] on span at bounding box center [192, 217] width 365 height 2
click at [104, 216] on span at bounding box center [192, 217] width 365 height 2
click at [131, 216] on span at bounding box center [192, 217] width 365 height 2
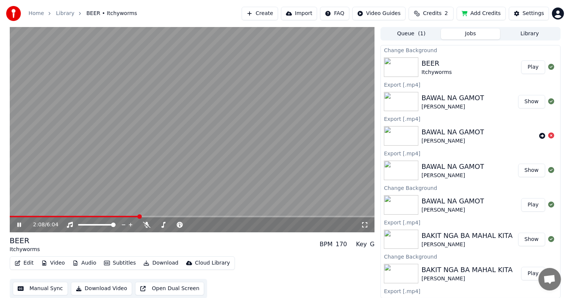
click at [18, 225] on icon at bounding box center [19, 225] width 4 height 5
click at [151, 261] on button "Download" at bounding box center [160, 263] width 41 height 11
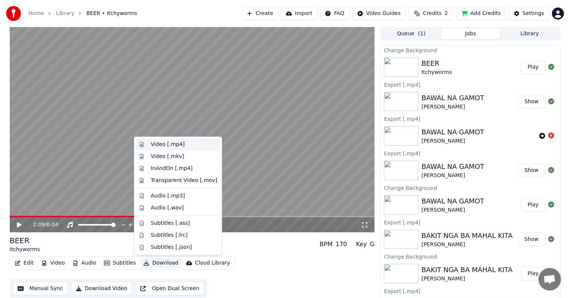
click at [163, 144] on div "Video [.mp4]" at bounding box center [168, 145] width 34 height 8
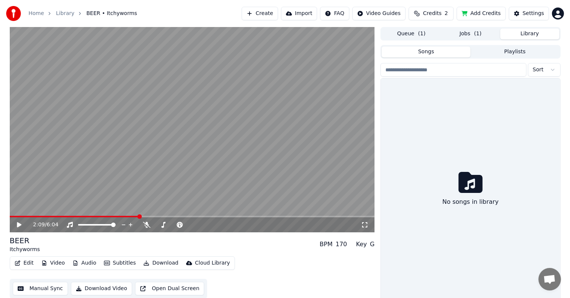
click at [526, 33] on button "Library" at bounding box center [530, 34] width 59 height 11
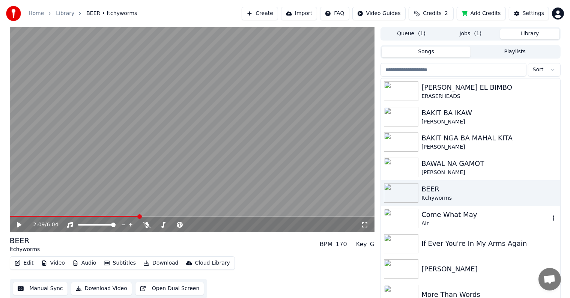
click at [428, 214] on div "Come What May" at bounding box center [486, 215] width 128 height 11
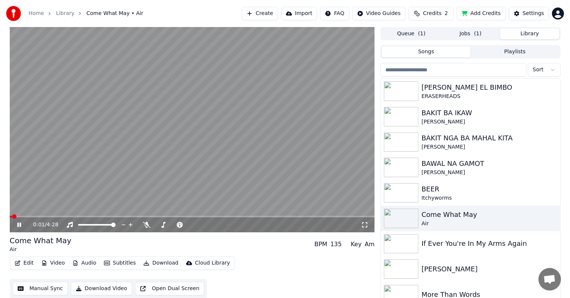
click at [42, 216] on div "0:01 / 4:28" at bounding box center [192, 129] width 365 height 205
click at [44, 216] on span at bounding box center [192, 217] width 365 height 2
click at [18, 225] on icon at bounding box center [19, 224] width 5 height 5
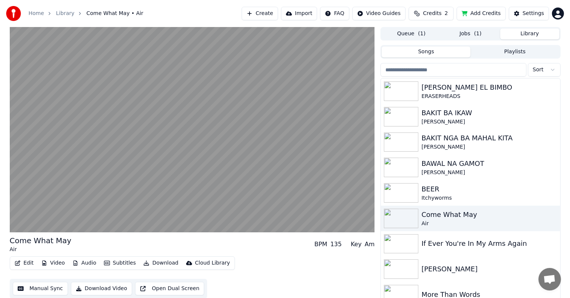
click at [166, 261] on button "Download" at bounding box center [160, 263] width 41 height 11
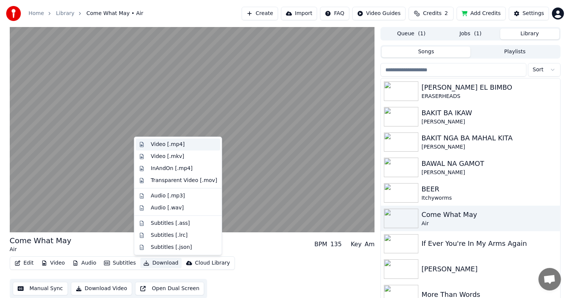
click at [162, 144] on div "Video [.mp4]" at bounding box center [168, 145] width 34 height 8
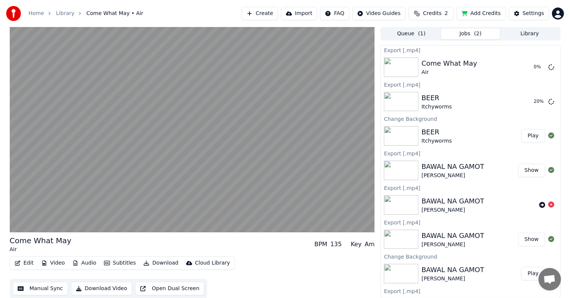
click at [523, 35] on button "Library" at bounding box center [530, 34] width 59 height 11
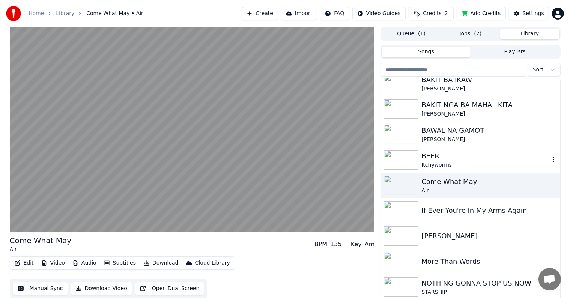
scroll to position [38, 0]
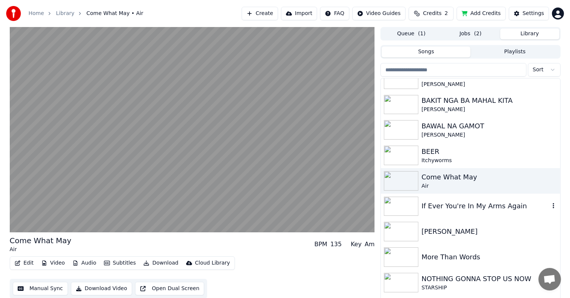
click at [446, 208] on div "If Ever You're In My Arms Again" at bounding box center [486, 206] width 128 height 11
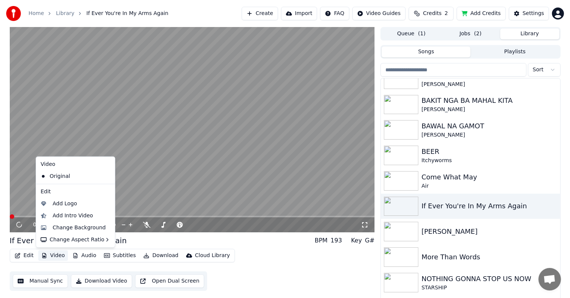
click at [57, 256] on button "Video" at bounding box center [53, 255] width 30 height 11
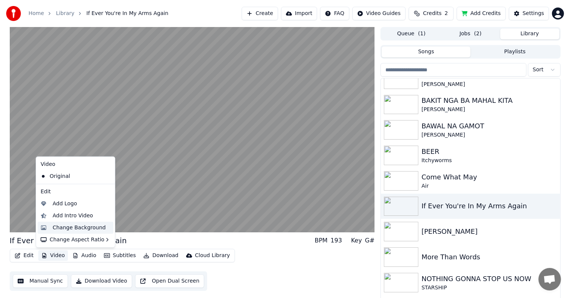
click at [73, 228] on div "Change Background" at bounding box center [79, 228] width 53 height 8
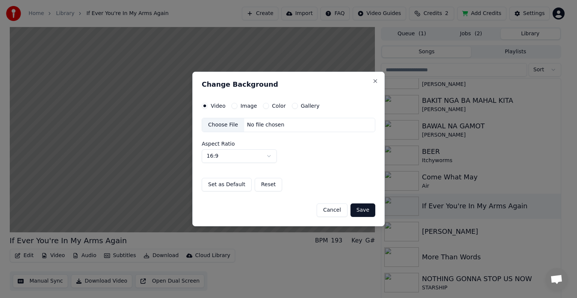
click at [231, 123] on div "Choose File" at bounding box center [223, 125] width 42 height 14
click at [362, 209] on button "Save" at bounding box center [362, 211] width 25 height 14
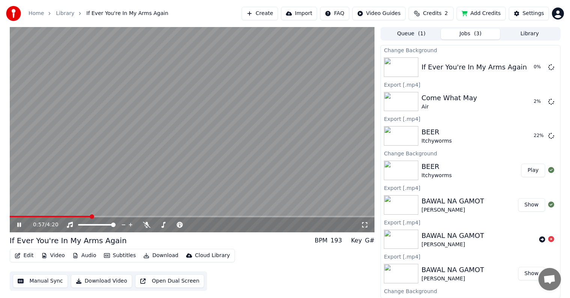
click at [22, 225] on icon at bounding box center [25, 225] width 18 height 6
click at [526, 68] on button "Play" at bounding box center [534, 67] width 24 height 14
click at [63, 216] on video at bounding box center [192, 129] width 365 height 205
click at [63, 217] on span at bounding box center [192, 217] width 365 height 2
click at [19, 226] on icon at bounding box center [19, 224] width 5 height 5
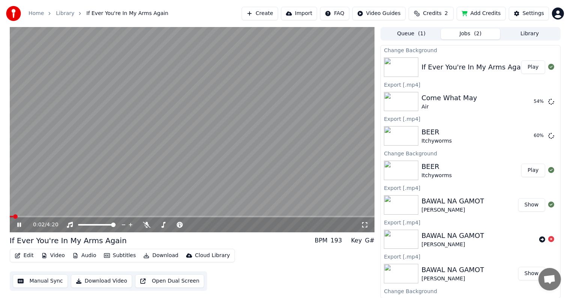
click at [18, 225] on icon at bounding box center [19, 225] width 4 height 5
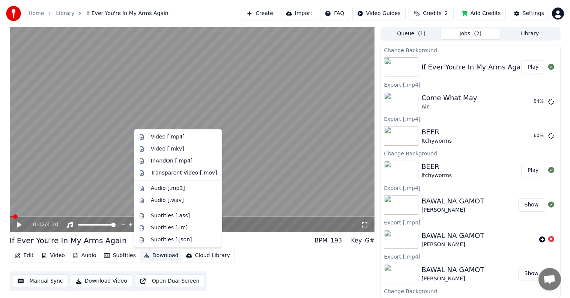
click at [156, 255] on button "Download" at bounding box center [160, 255] width 41 height 11
click at [175, 139] on div "Video [.mp4]" at bounding box center [168, 137] width 34 height 8
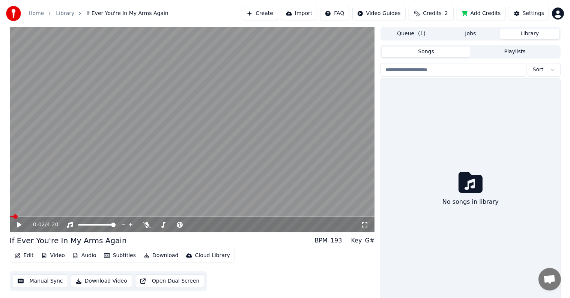
click at [527, 35] on button "Library" at bounding box center [530, 34] width 59 height 11
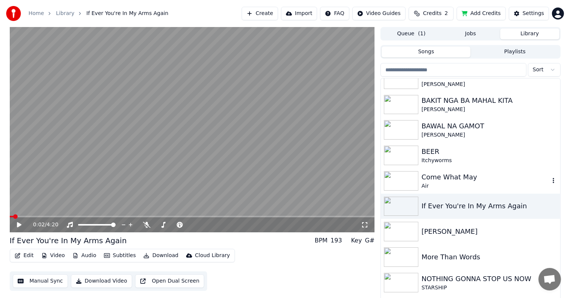
scroll to position [75, 0]
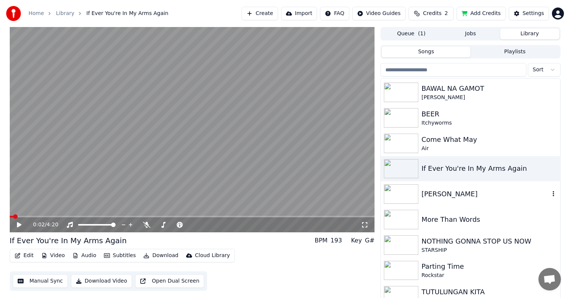
click at [442, 194] on div "[PERSON_NAME]" at bounding box center [486, 194] width 128 height 11
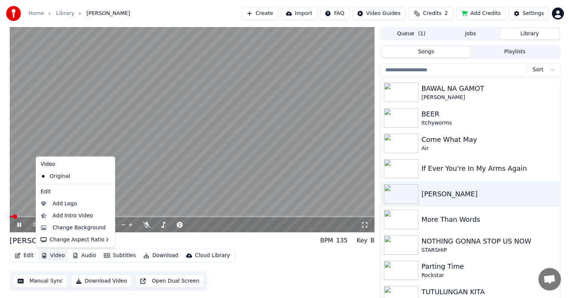
click at [51, 257] on button "Video" at bounding box center [53, 255] width 30 height 11
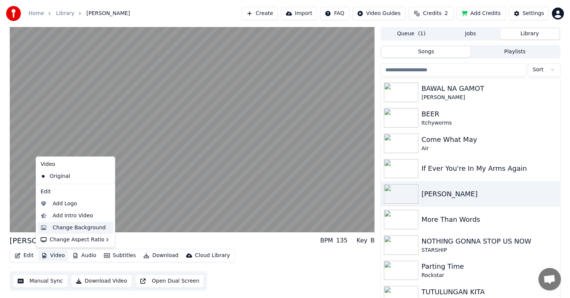
click at [71, 227] on div "Change Background" at bounding box center [79, 228] width 53 height 8
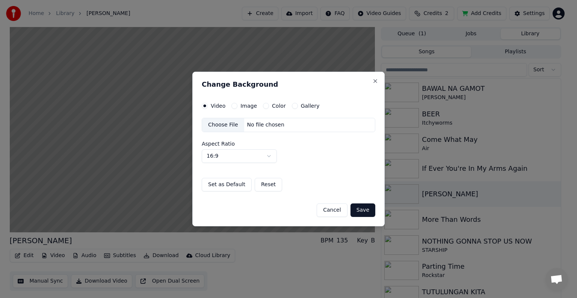
click at [218, 123] on div "Choose File" at bounding box center [223, 125] width 42 height 14
click at [361, 211] on button "Save" at bounding box center [362, 211] width 25 height 14
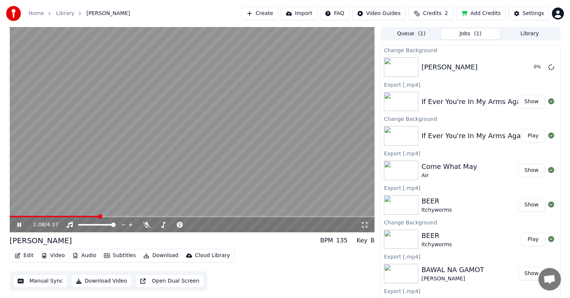
click at [21, 223] on icon at bounding box center [19, 225] width 4 height 5
click at [531, 33] on button "Library" at bounding box center [530, 34] width 59 height 11
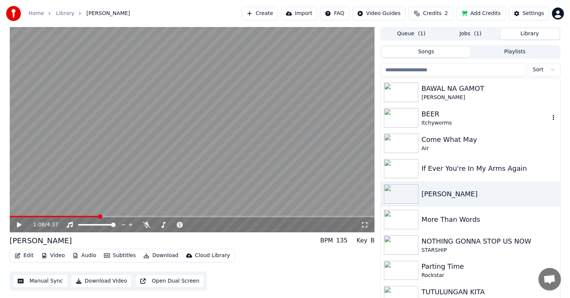
scroll to position [108, 0]
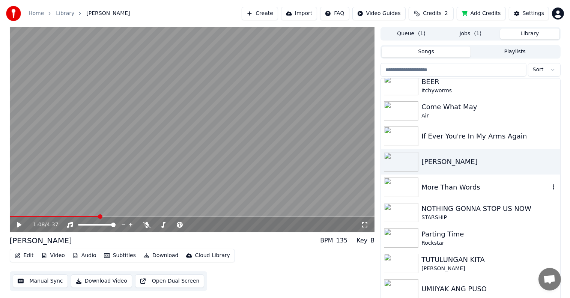
click at [443, 187] on div "More Than Words" at bounding box center [486, 187] width 128 height 11
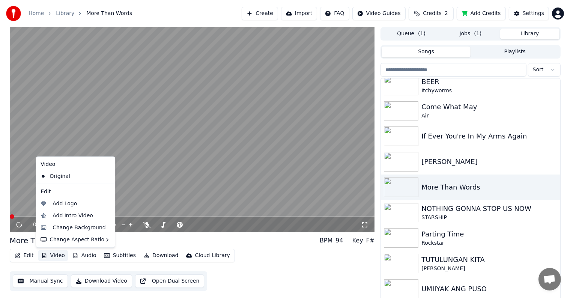
click at [57, 255] on button "Video" at bounding box center [53, 255] width 30 height 11
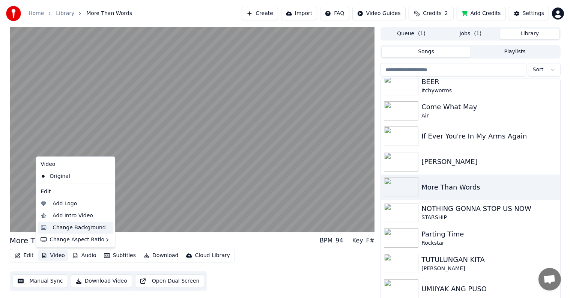
click at [63, 226] on div "Change Background" at bounding box center [79, 228] width 53 height 8
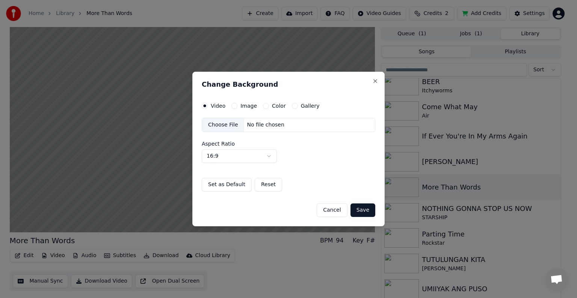
click at [220, 126] on div "Choose File" at bounding box center [223, 125] width 42 height 14
click at [365, 208] on button "Save" at bounding box center [362, 211] width 25 height 14
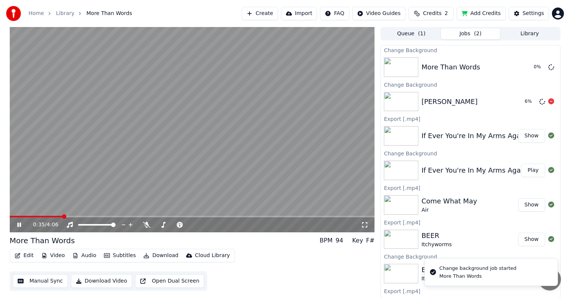
click at [439, 103] on div "[PERSON_NAME]" at bounding box center [450, 102] width 56 height 11
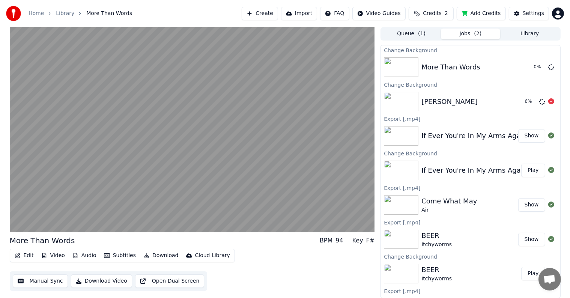
click at [449, 102] on div "[PERSON_NAME]" at bounding box center [450, 102] width 56 height 11
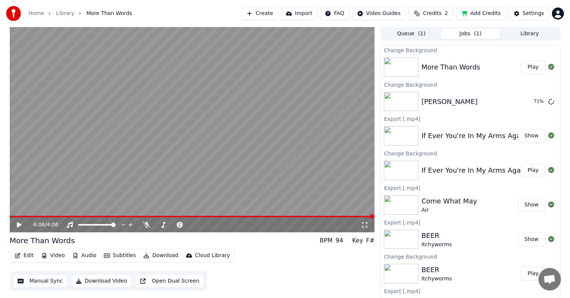
click at [523, 66] on button "Play" at bounding box center [534, 67] width 24 height 14
click at [156, 254] on button "Download" at bounding box center [160, 255] width 41 height 11
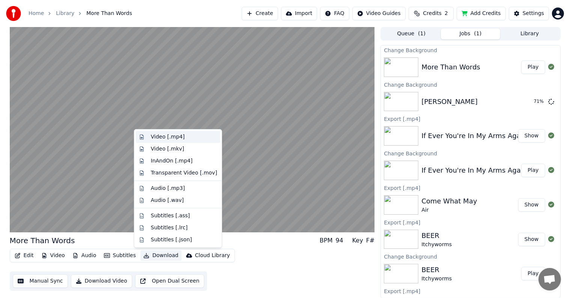
click at [168, 138] on div "Video [.mp4]" at bounding box center [168, 137] width 34 height 8
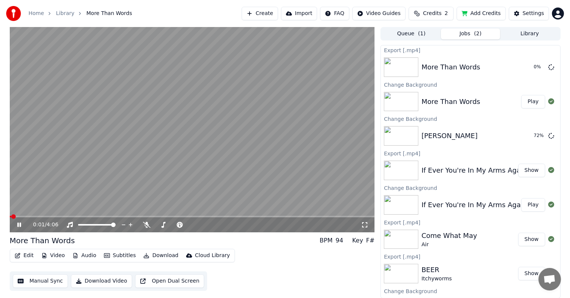
click at [19, 223] on icon at bounding box center [25, 225] width 18 height 6
click at [529, 138] on button "Play" at bounding box center [534, 136] width 24 height 14
click at [17, 226] on icon at bounding box center [19, 225] width 4 height 5
click at [51, 254] on button "Video" at bounding box center [53, 255] width 30 height 11
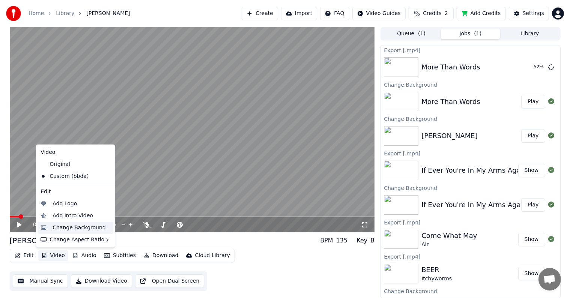
click at [69, 230] on div "Change Background" at bounding box center [79, 228] width 53 height 8
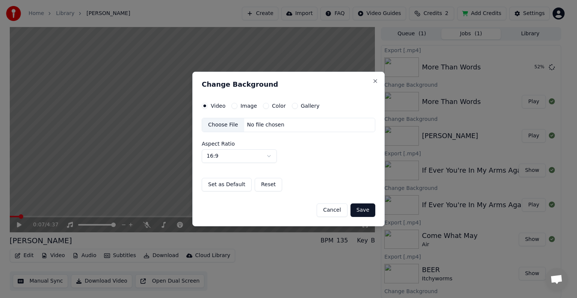
click at [218, 124] on div "Choose File" at bounding box center [223, 125] width 42 height 14
click at [361, 209] on button "Save" at bounding box center [362, 211] width 25 height 14
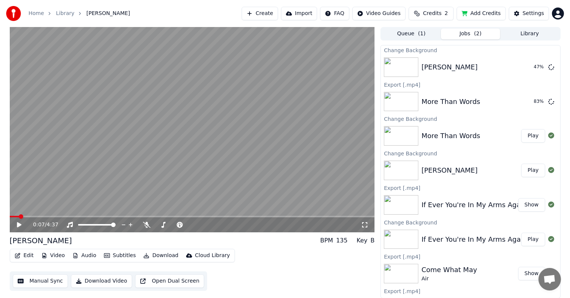
click at [514, 32] on button "Library" at bounding box center [530, 34] width 59 height 11
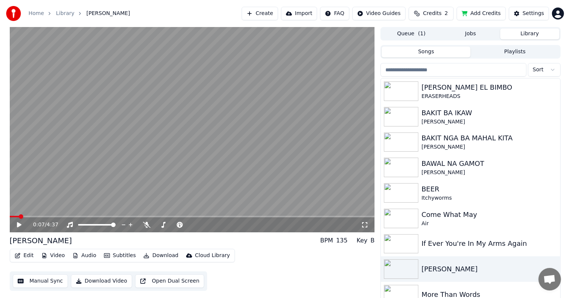
click at [414, 32] on button "Queue ( 1 )" at bounding box center [411, 34] width 59 height 11
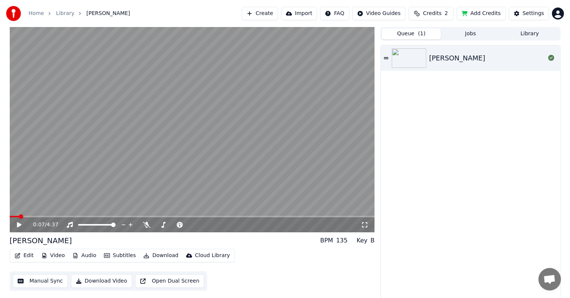
click at [472, 32] on button "Jobs" at bounding box center [470, 34] width 59 height 11
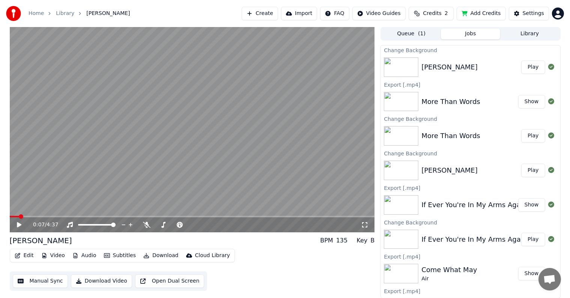
click at [528, 67] on button "Play" at bounding box center [534, 67] width 24 height 14
click at [20, 224] on icon at bounding box center [19, 225] width 4 height 5
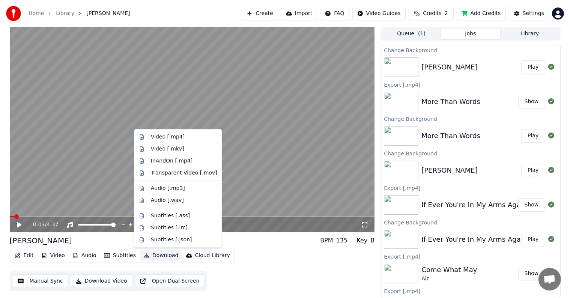
click at [156, 256] on button "Download" at bounding box center [160, 255] width 41 height 11
click at [179, 136] on div "Video [.mp4]" at bounding box center [168, 137] width 34 height 8
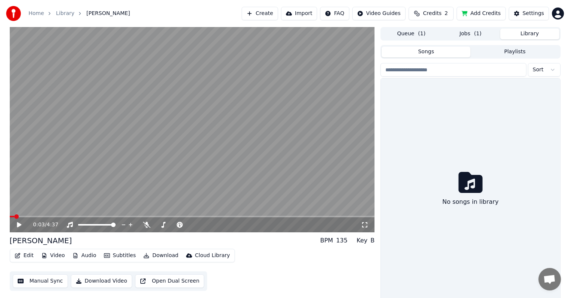
click at [529, 32] on button "Library" at bounding box center [530, 34] width 59 height 11
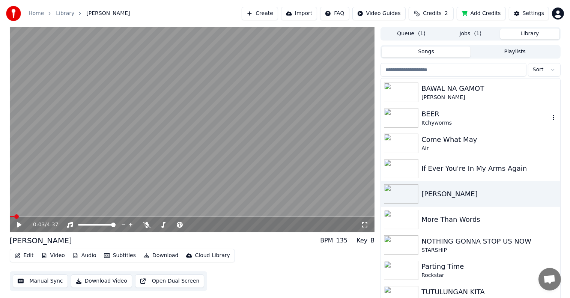
scroll to position [108, 0]
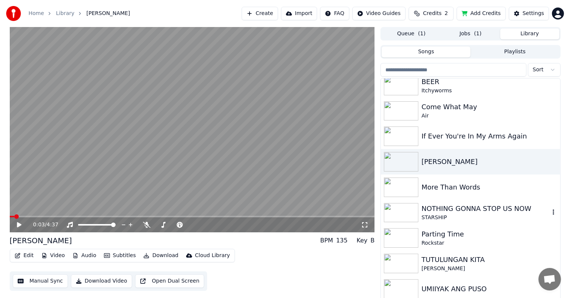
click at [443, 211] on div "NOTHING GONNA STOP US NOW" at bounding box center [486, 209] width 128 height 11
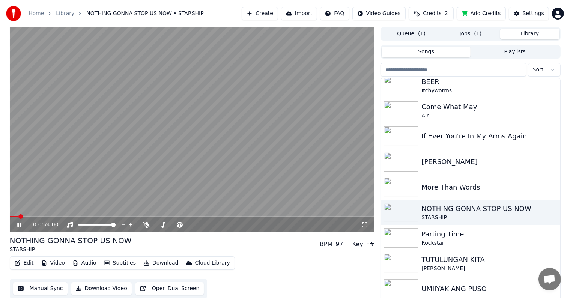
click at [20, 224] on icon at bounding box center [19, 225] width 4 height 5
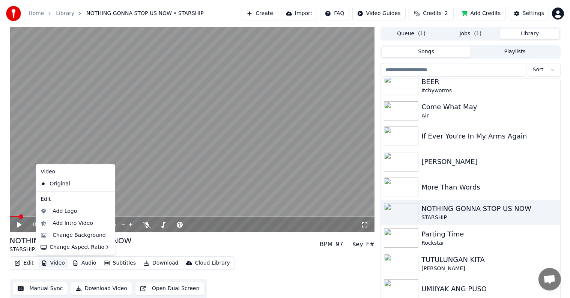
click at [48, 262] on button "Video" at bounding box center [53, 263] width 30 height 11
click at [62, 234] on div "Change Background" at bounding box center [79, 236] width 53 height 8
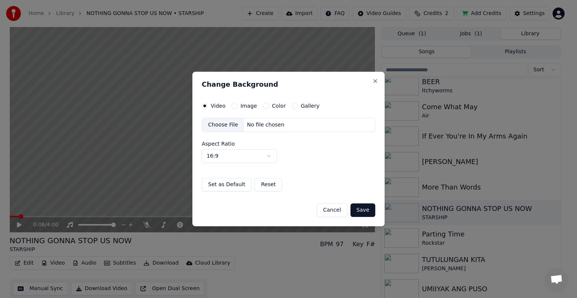
click at [228, 122] on div "Choose File" at bounding box center [223, 125] width 42 height 14
click at [366, 210] on button "Save" at bounding box center [362, 211] width 25 height 14
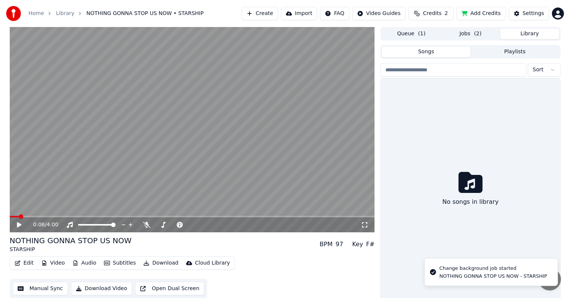
click at [528, 35] on button "Library" at bounding box center [530, 34] width 59 height 11
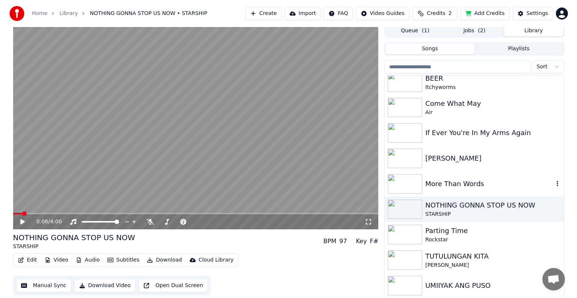
scroll to position [3, 0]
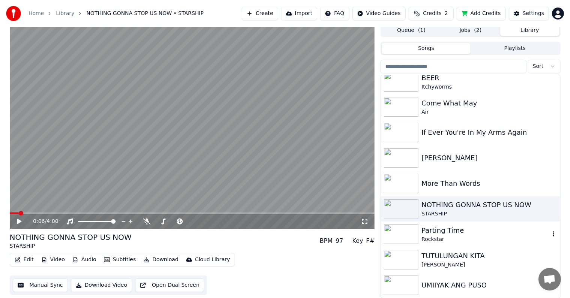
click at [434, 234] on div "Parting Time" at bounding box center [486, 230] width 128 height 11
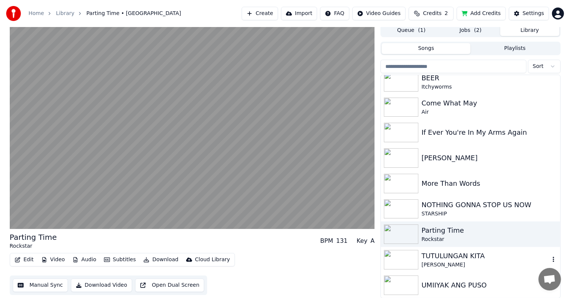
click at [437, 257] on div "TUTULUNGAN KITA" at bounding box center [486, 256] width 128 height 11
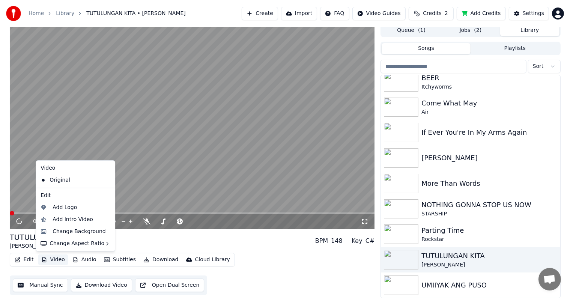
click at [55, 259] on button "Video" at bounding box center [53, 260] width 30 height 11
click at [68, 230] on div "Change Background" at bounding box center [79, 232] width 53 height 8
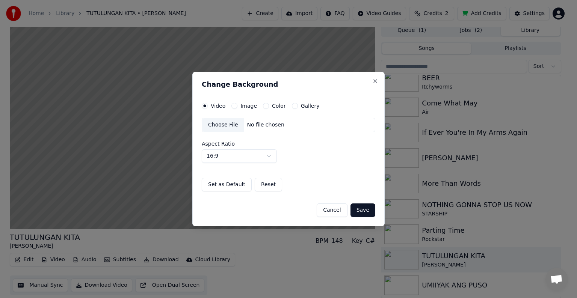
click at [225, 123] on div "Choose File" at bounding box center [223, 125] width 42 height 14
click at [361, 209] on button "Save" at bounding box center [362, 211] width 25 height 14
drag, startPoint x: 364, startPoint y: 209, endPoint x: 359, endPoint y: 222, distance: 13.8
click at [359, 222] on div "Change Background Video Image Color Gallery Choose File No file chosen Aspect R…" at bounding box center [288, 149] width 192 height 155
click at [364, 207] on button "Save" at bounding box center [362, 211] width 25 height 14
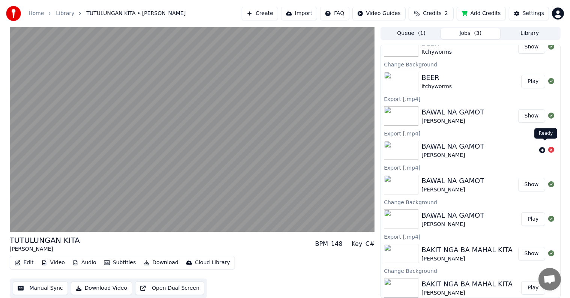
scroll to position [436, 0]
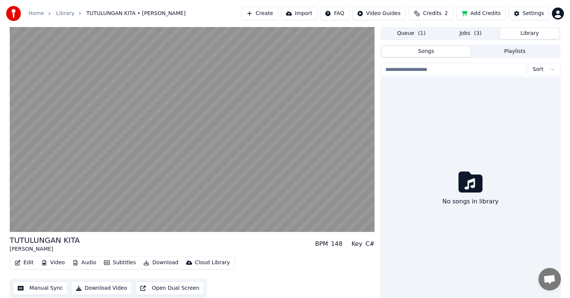
click at [535, 33] on button "Library" at bounding box center [530, 33] width 59 height 11
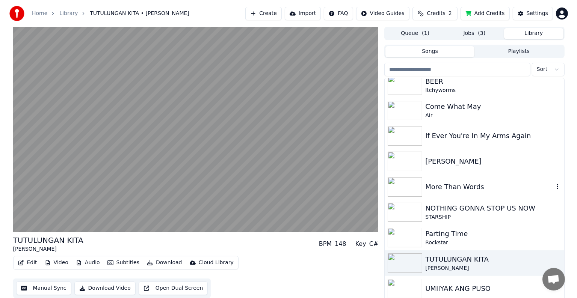
scroll to position [108, 0]
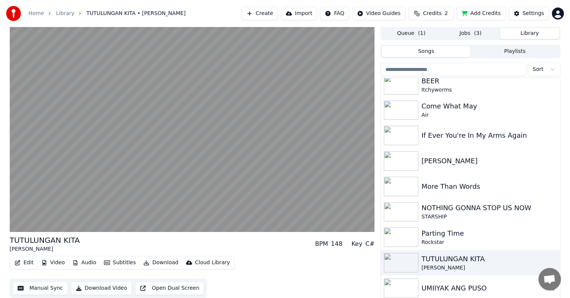
click at [442, 287] on div "UMIIYAK ANG PUSO" at bounding box center [486, 288] width 128 height 11
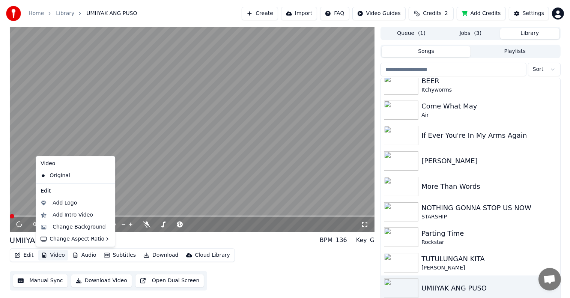
click at [58, 255] on button "Video" at bounding box center [53, 255] width 30 height 11
click at [69, 228] on div "Change Background" at bounding box center [79, 227] width 53 height 8
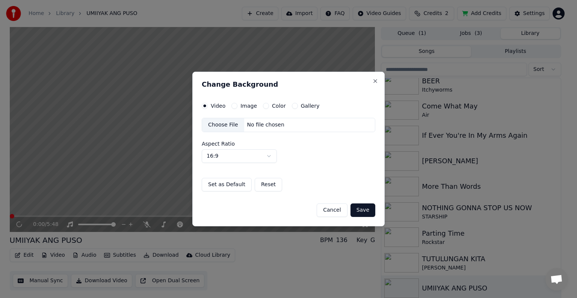
click at [224, 123] on div "Choose File" at bounding box center [223, 125] width 42 height 14
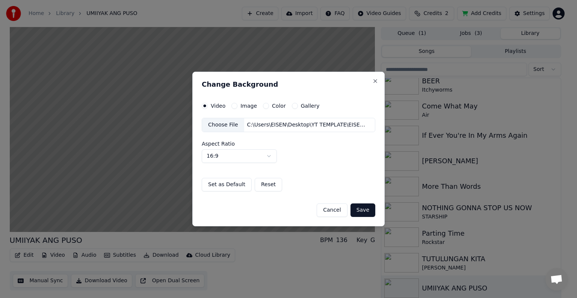
click at [361, 211] on button "Save" at bounding box center [362, 211] width 25 height 14
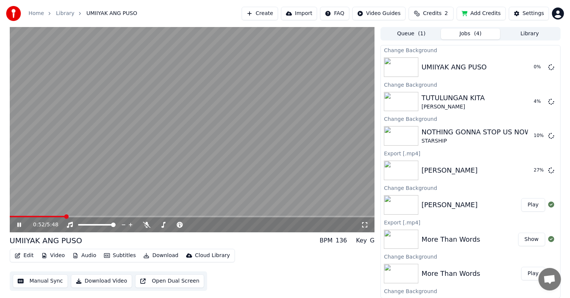
click at [18, 224] on icon at bounding box center [19, 225] width 4 height 5
click at [409, 272] on img at bounding box center [401, 274] width 35 height 20
